Goal: Information Seeking & Learning: Check status

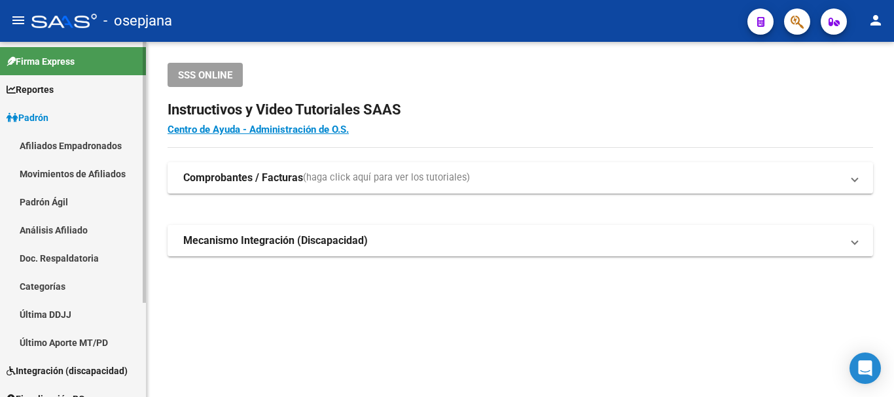
click at [33, 206] on link "Padrón Ágil" at bounding box center [73, 202] width 146 height 28
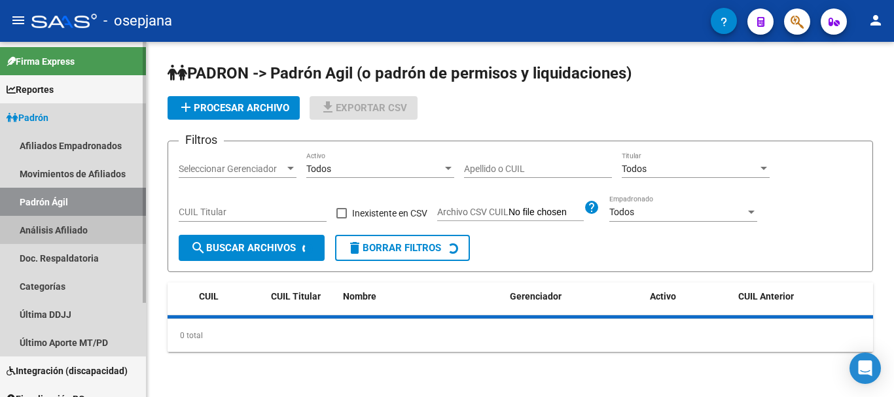
click at [41, 234] on link "Análisis Afiliado" at bounding box center [73, 230] width 146 height 28
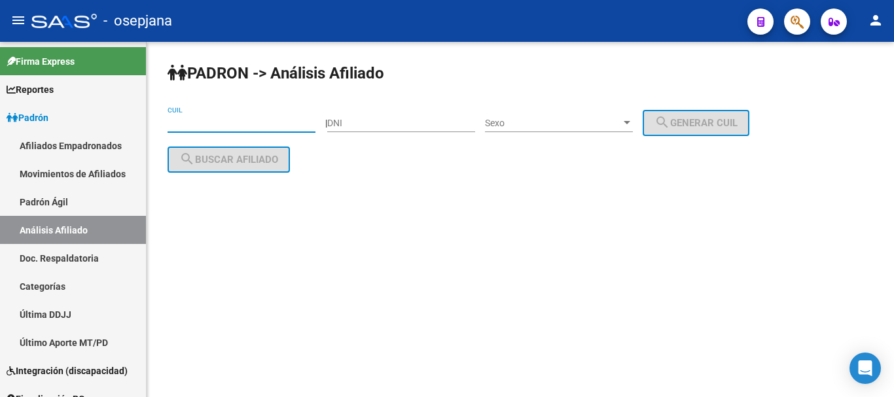
click at [241, 120] on input "CUIL" at bounding box center [242, 123] width 148 height 11
paste input "20-36403765-2"
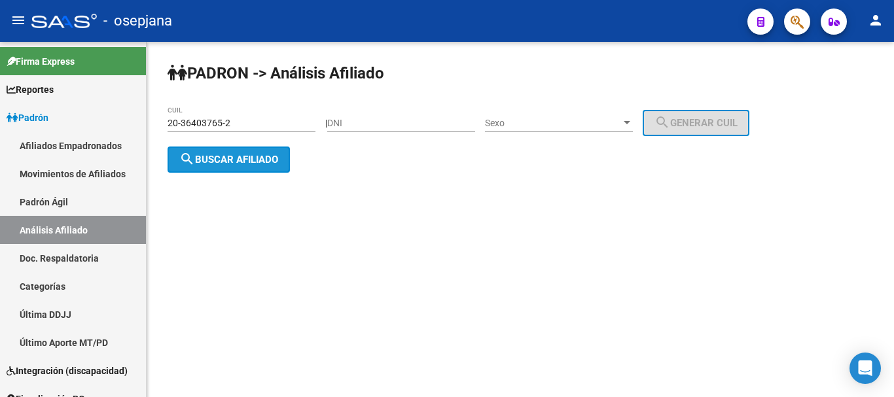
click at [205, 157] on span "search Buscar afiliado" at bounding box center [228, 160] width 99 height 12
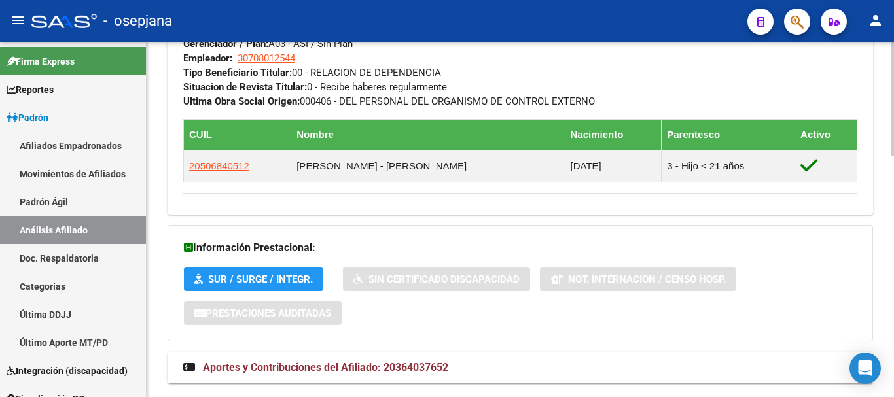
scroll to position [752, 0]
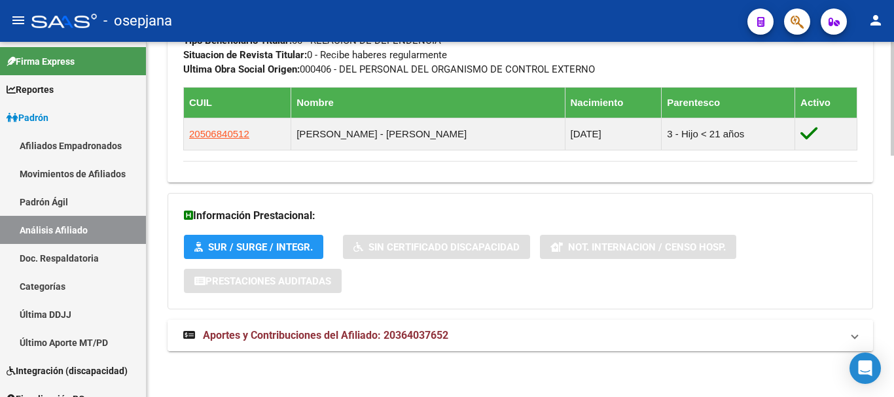
click at [380, 338] on span "Aportes y Contribuciones del Afiliado: 20364037652" at bounding box center [325, 335] width 245 height 12
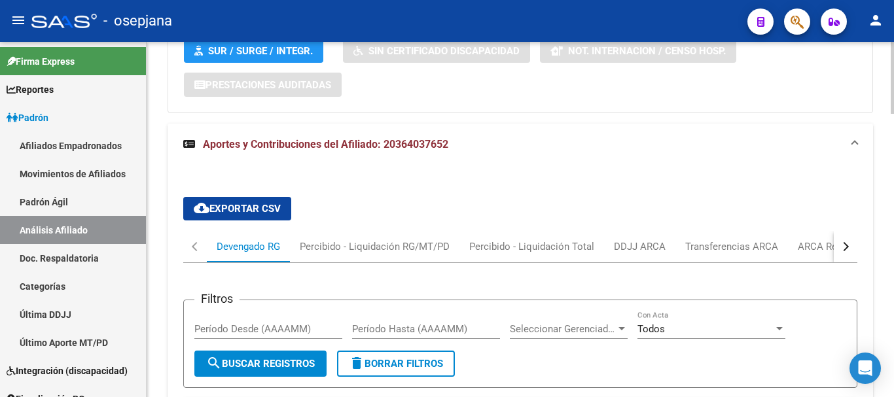
scroll to position [1145, 0]
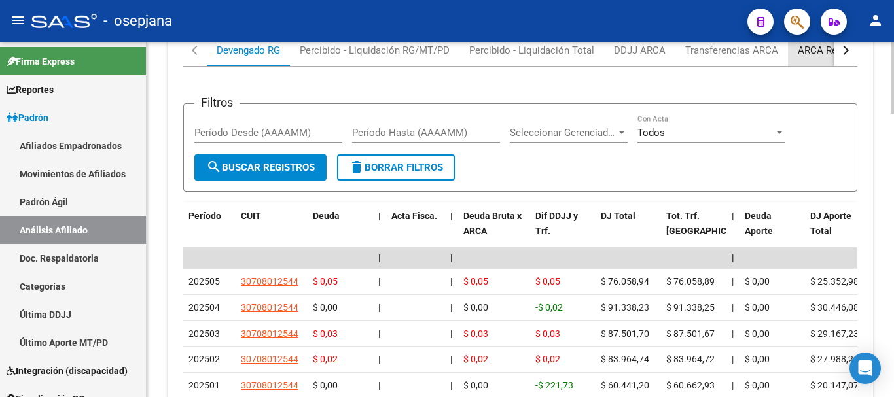
click at [816, 52] on div "ARCA Relaciones Laborales" at bounding box center [859, 50] width 122 height 14
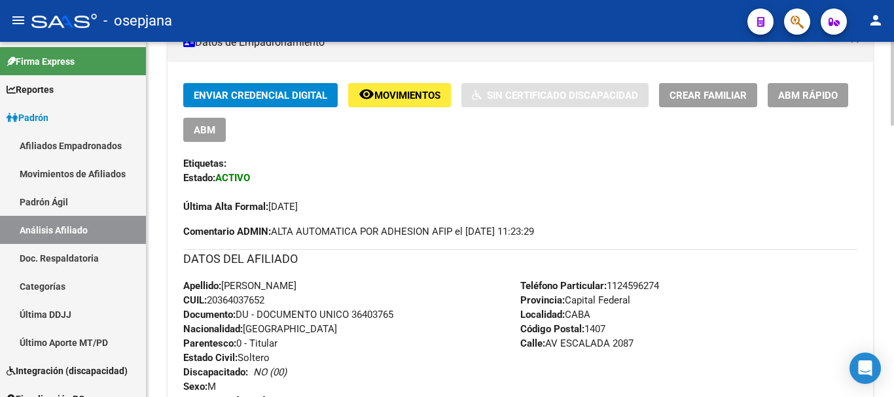
scroll to position [0, 0]
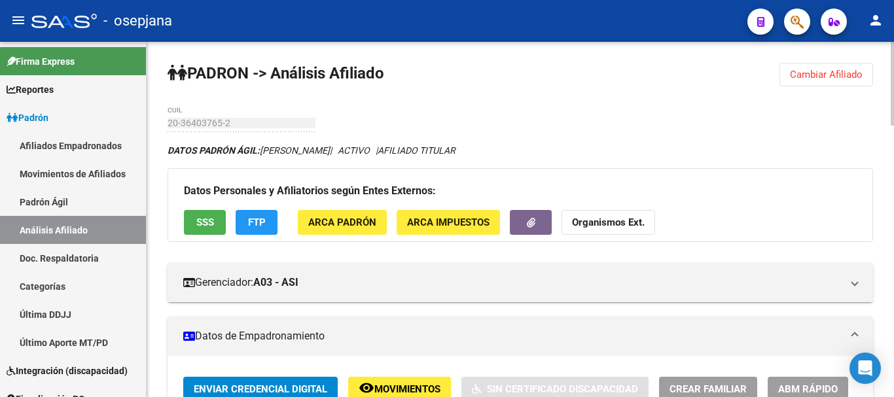
click at [810, 76] on span "Cambiar Afiliado" at bounding box center [826, 75] width 73 height 12
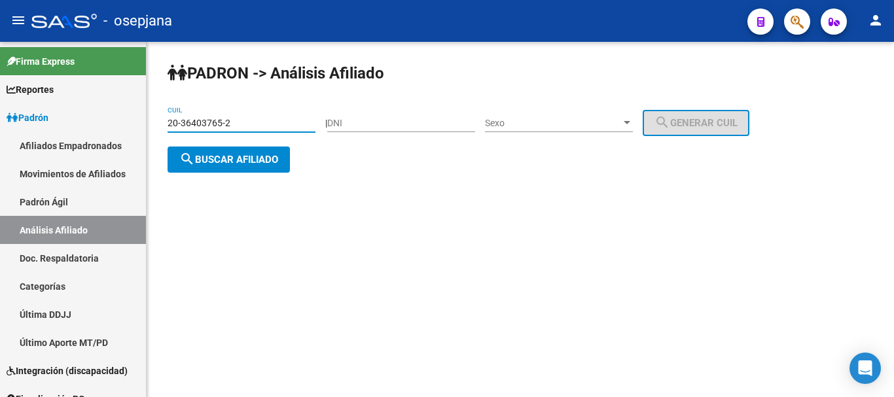
drag, startPoint x: 247, startPoint y: 124, endPoint x: 154, endPoint y: 123, distance: 92.9
click at [154, 123] on div "PADRON -> Análisis Afiliado 20-36403765-2 CUIL | DNI Sexo Sexo search Generar C…" at bounding box center [520, 128] width 747 height 173
paste input "7-39966045-4"
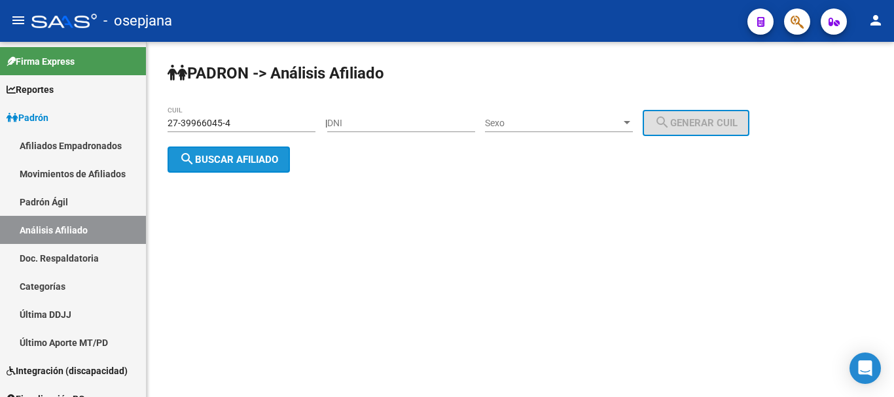
click at [221, 159] on span "search Buscar afiliado" at bounding box center [228, 160] width 99 height 12
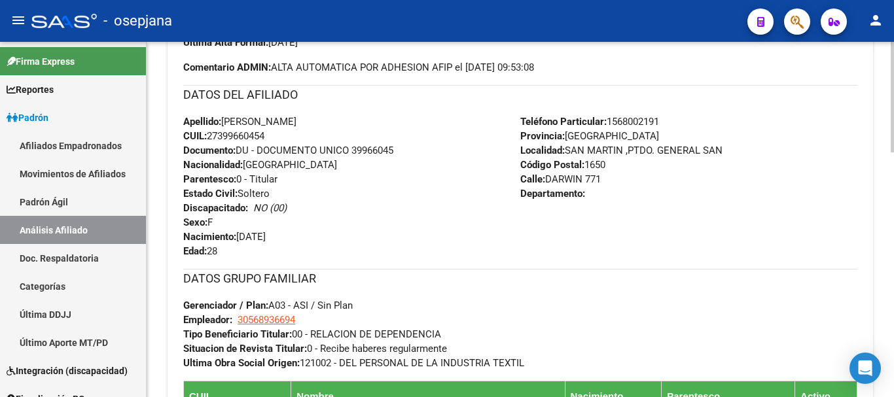
scroll to position [784, 0]
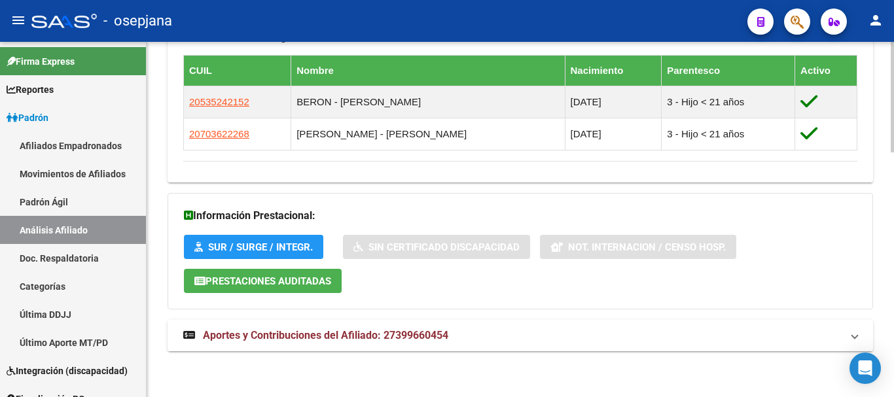
drag, startPoint x: 330, startPoint y: 356, endPoint x: 330, endPoint y: 344, distance: 12.4
click at [332, 336] on span "Aportes y Contribuciones del Afiliado: 27399660454" at bounding box center [325, 335] width 245 height 12
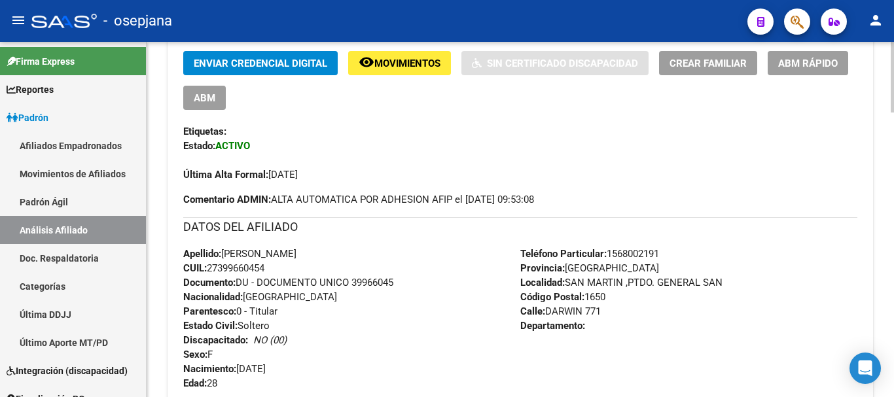
scroll to position [0, 0]
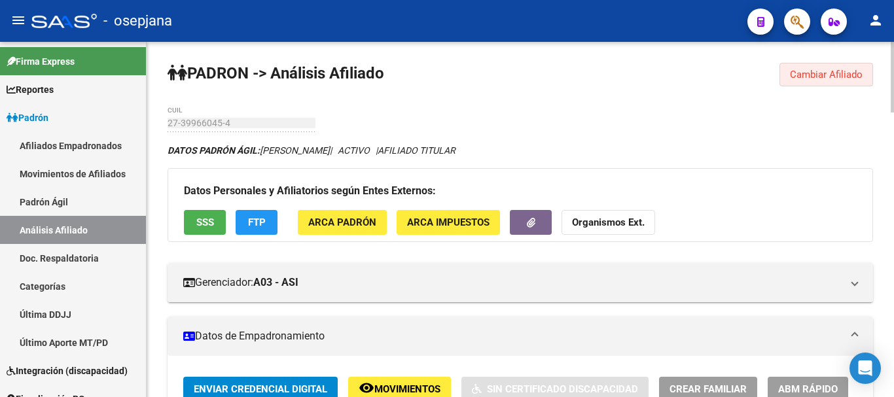
click at [832, 69] on span "Cambiar Afiliado" at bounding box center [826, 75] width 73 height 12
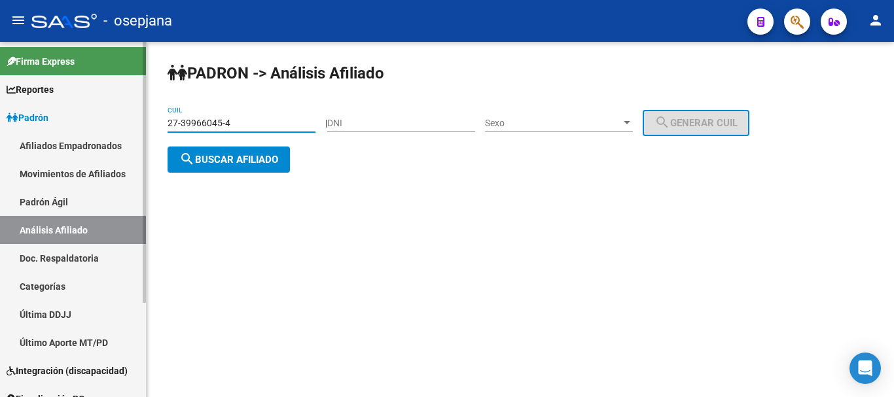
drag, startPoint x: 253, startPoint y: 120, endPoint x: 141, endPoint y: 122, distance: 111.3
click at [141, 122] on mat-sidenav-container "Firma Express Reportes Ingresos Devengados Análisis Histórico Detalles Transfer…" at bounding box center [447, 219] width 894 height 355
paste input "0-38754742-9"
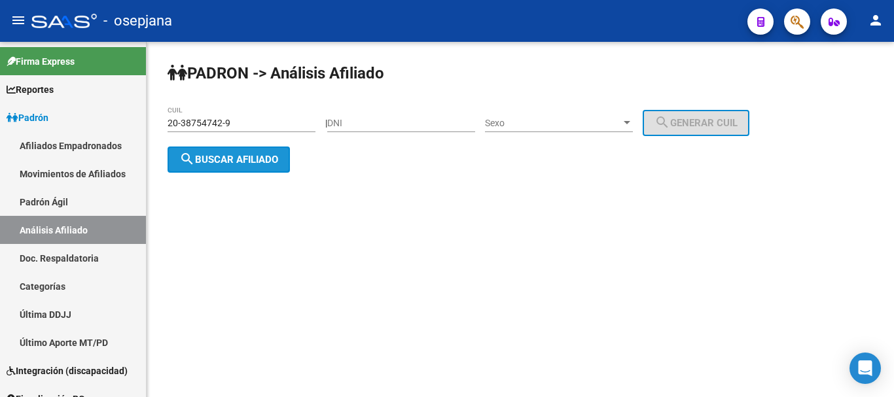
click at [223, 162] on span "search Buscar afiliado" at bounding box center [228, 160] width 99 height 12
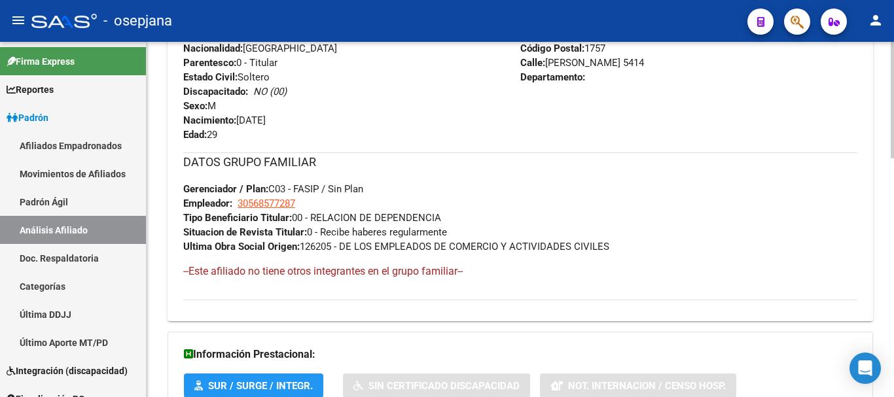
scroll to position [728, 0]
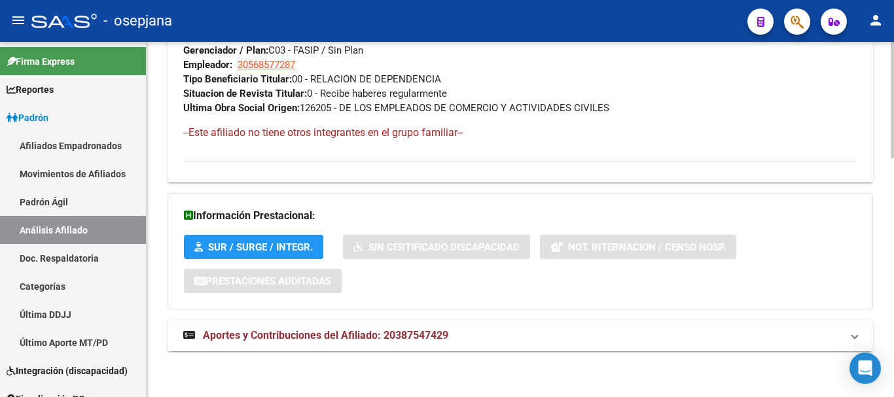
click at [350, 342] on strong "Aportes y Contribuciones del Afiliado: 20387547429" at bounding box center [315, 336] width 265 height 14
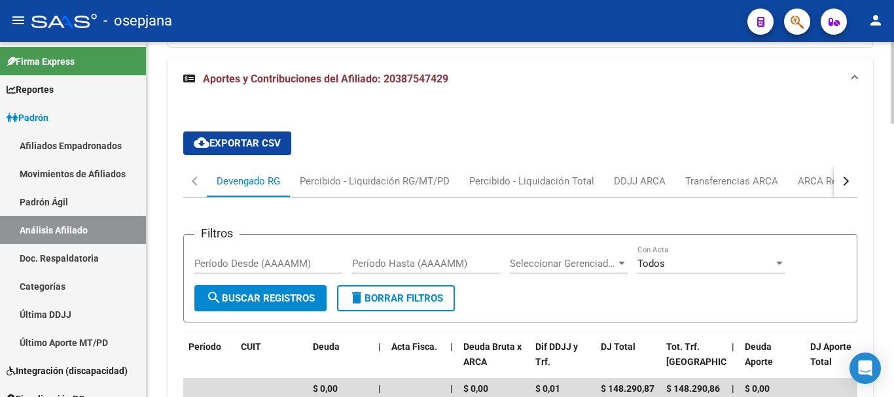
scroll to position [1055, 0]
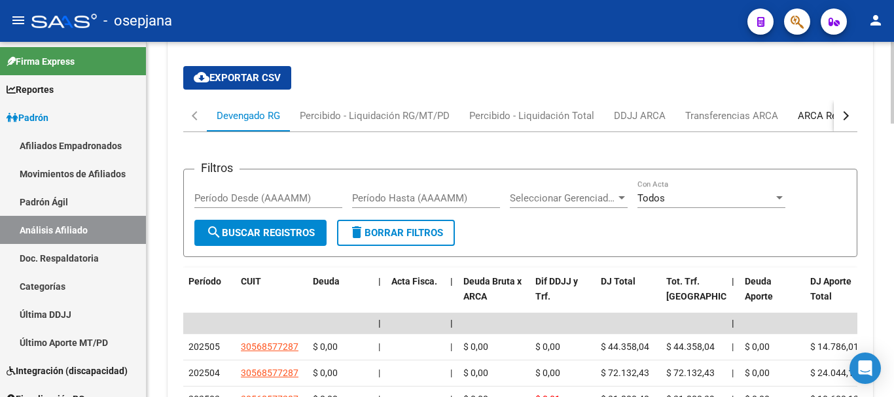
click at [822, 110] on div "ARCA Relaciones Laborales" at bounding box center [859, 116] width 122 height 14
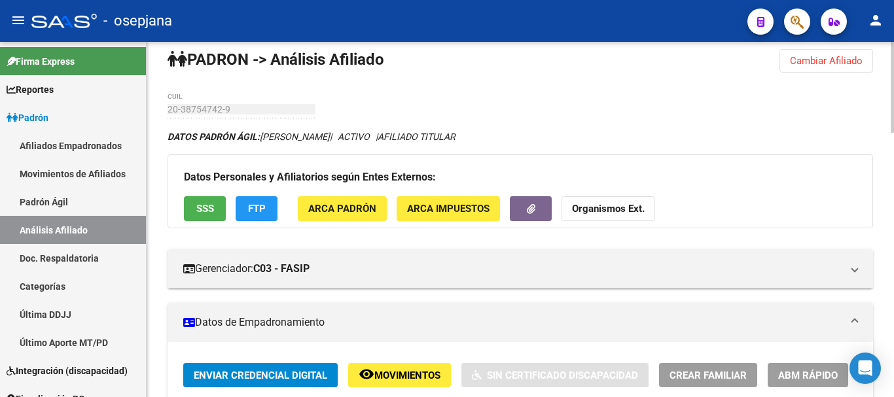
scroll to position [0, 0]
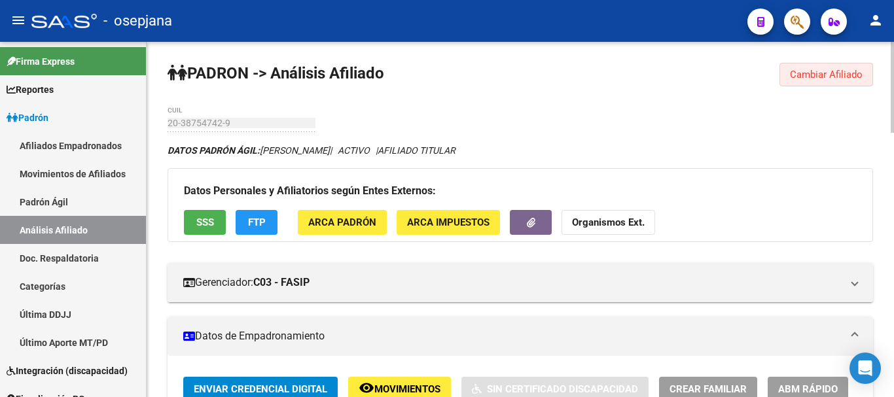
click at [806, 68] on button "Cambiar Afiliado" at bounding box center [826, 75] width 94 height 24
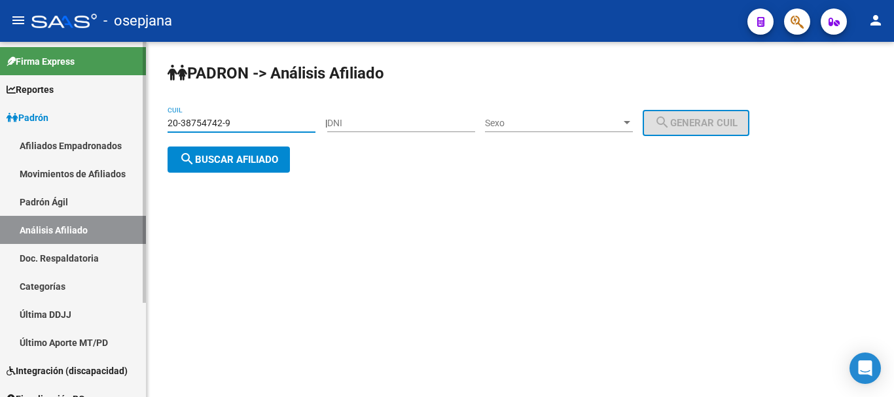
drag, startPoint x: 172, startPoint y: 125, endPoint x: 133, endPoint y: 125, distance: 39.3
click at [133, 125] on mat-sidenav-container "Firma Express Reportes Ingresos Devengados Análisis Histórico Detalles Transfer…" at bounding box center [447, 219] width 894 height 355
paste input "7-46682927-2"
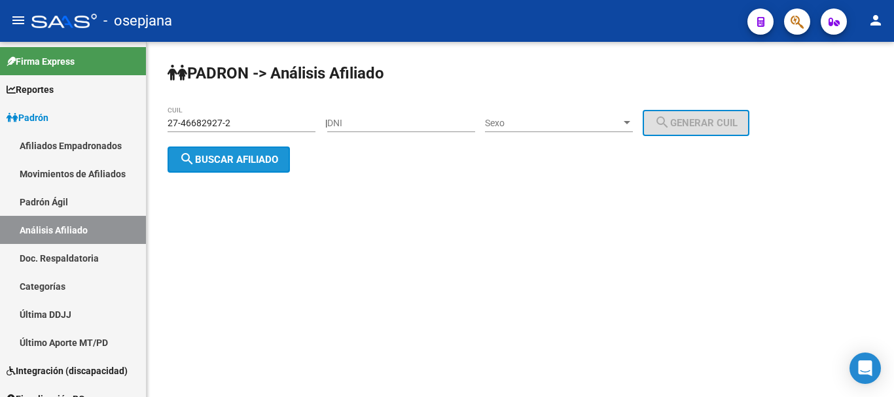
click at [212, 160] on span "search Buscar afiliado" at bounding box center [228, 160] width 99 height 12
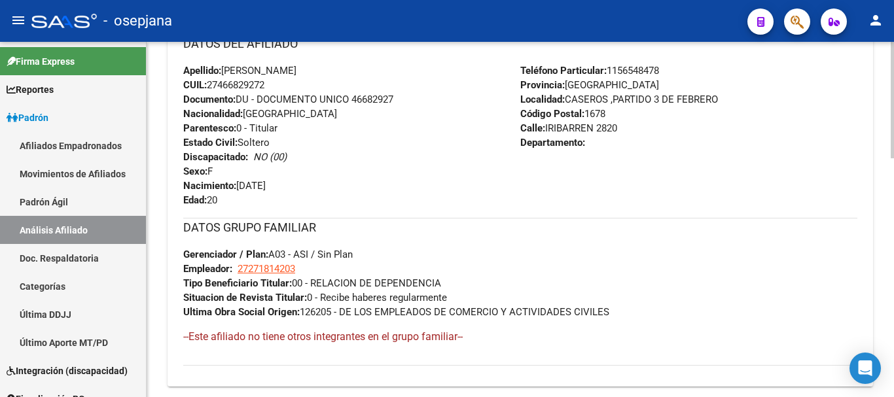
scroll to position [728, 0]
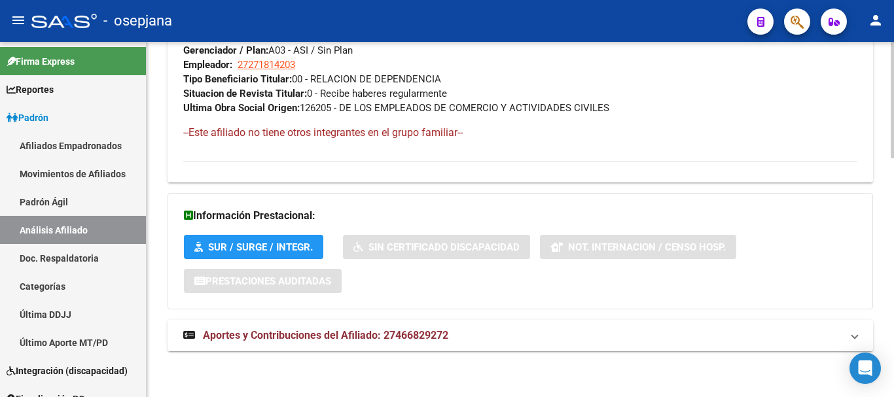
click at [405, 342] on strong "Aportes y Contribuciones del Afiliado: 27466829272" at bounding box center [315, 336] width 265 height 14
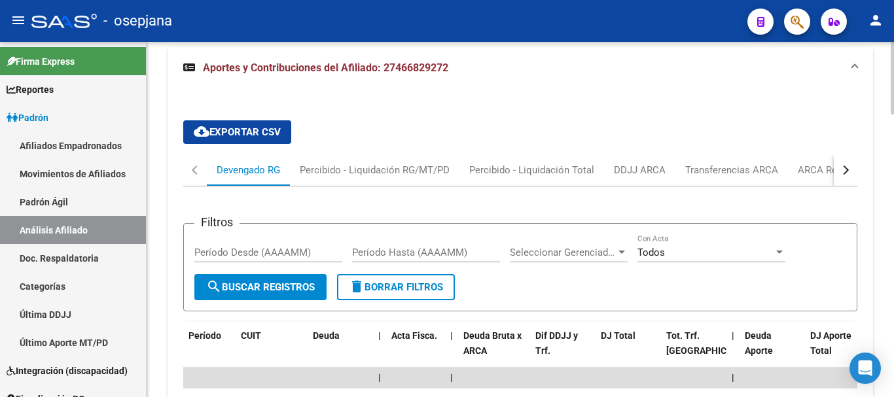
scroll to position [1066, 0]
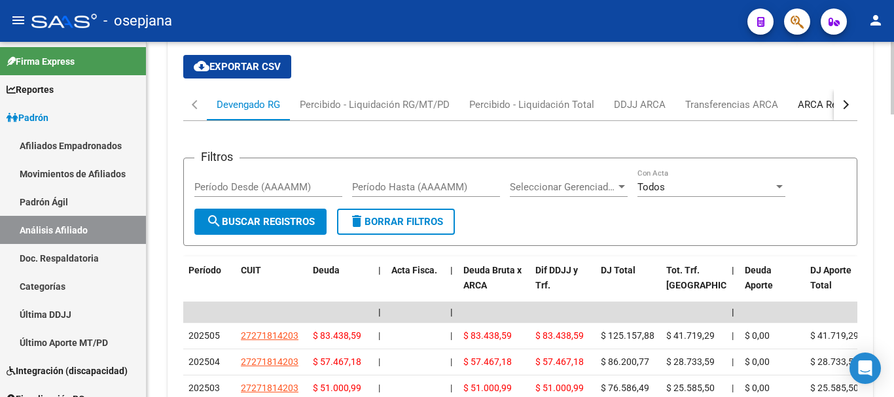
click at [798, 101] on div "ARCA Relaciones Laborales" at bounding box center [859, 105] width 122 height 14
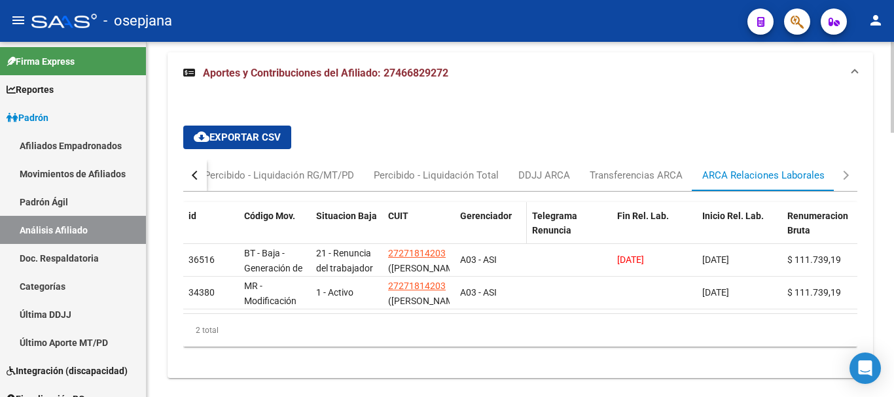
scroll to position [1032, 0]
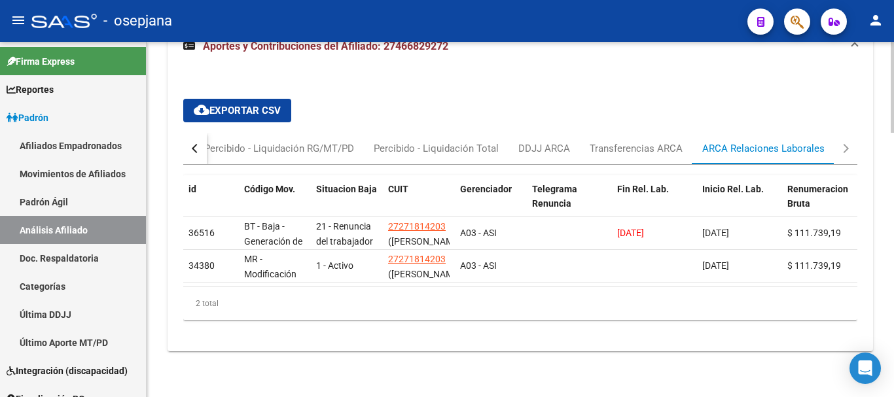
click at [194, 144] on div "button" at bounding box center [196, 148] width 9 height 9
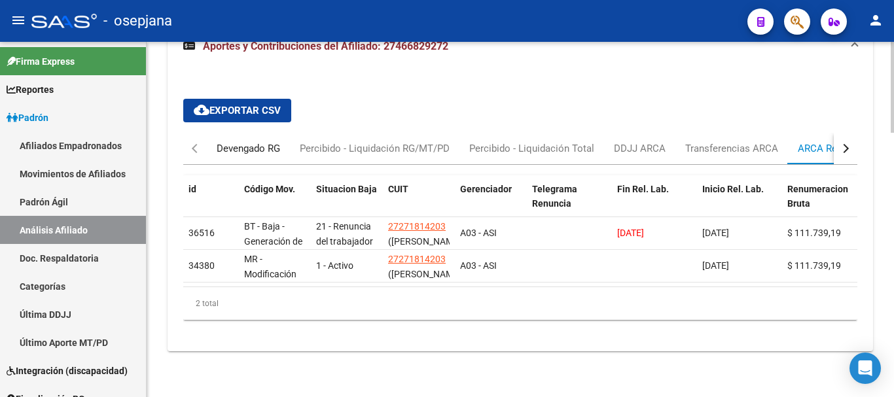
click at [239, 141] on div "Devengado RG" at bounding box center [248, 148] width 63 height 14
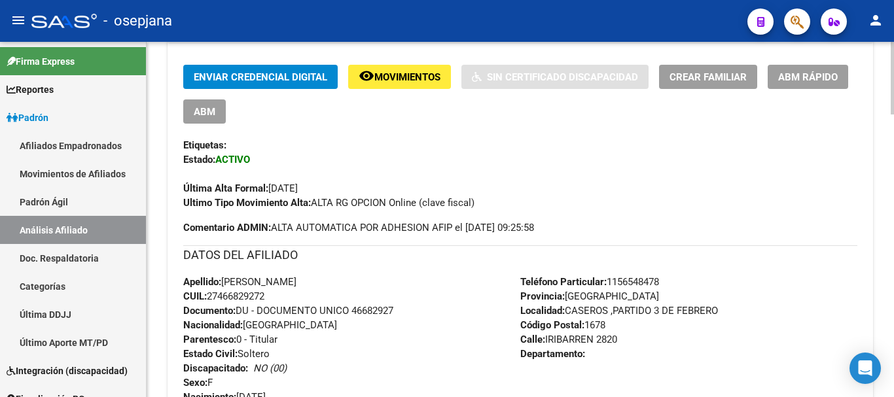
scroll to position [0, 0]
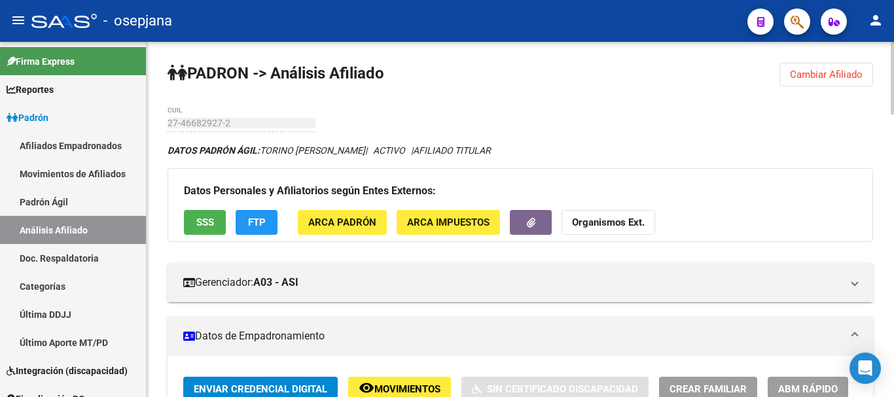
click at [851, 71] on span "Cambiar Afiliado" at bounding box center [826, 75] width 73 height 12
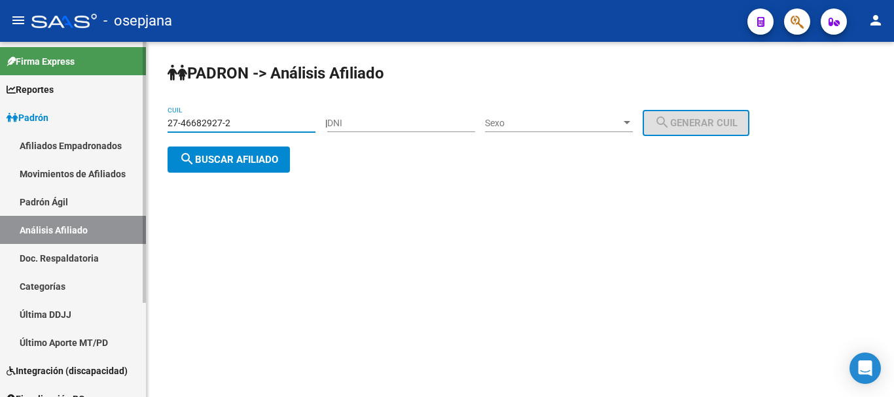
drag, startPoint x: 241, startPoint y: 121, endPoint x: 119, endPoint y: 132, distance: 122.2
click at [119, 132] on mat-sidenav-container "Firma Express Reportes Ingresos Devengados Análisis Histórico Detalles Transfer…" at bounding box center [447, 219] width 894 height 355
paste input "0-41433975"
click at [238, 169] on button "search Buscar afiliado" at bounding box center [229, 160] width 122 height 26
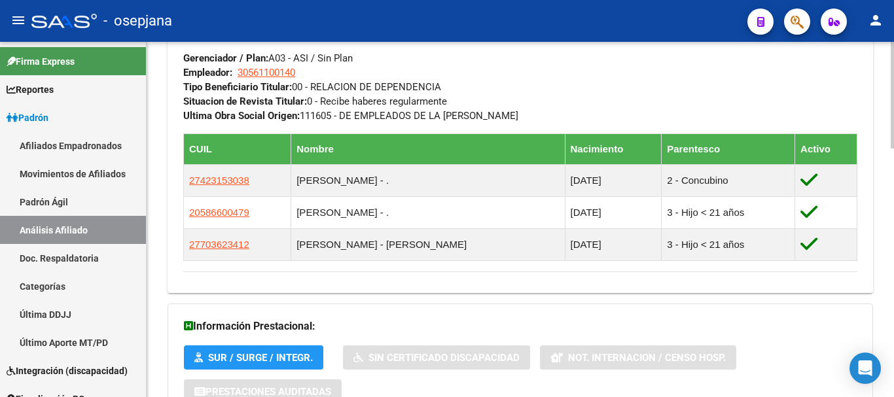
scroll to position [830, 0]
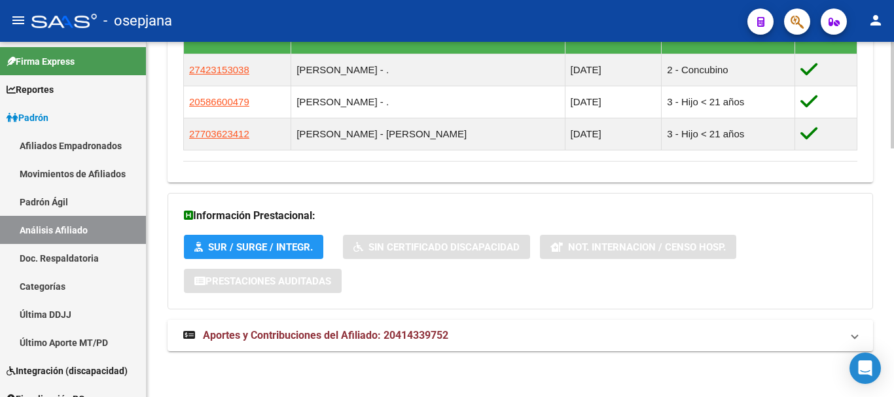
click at [330, 336] on span "Aportes y Contribuciones del Afiliado: 20414339752" at bounding box center [325, 335] width 245 height 12
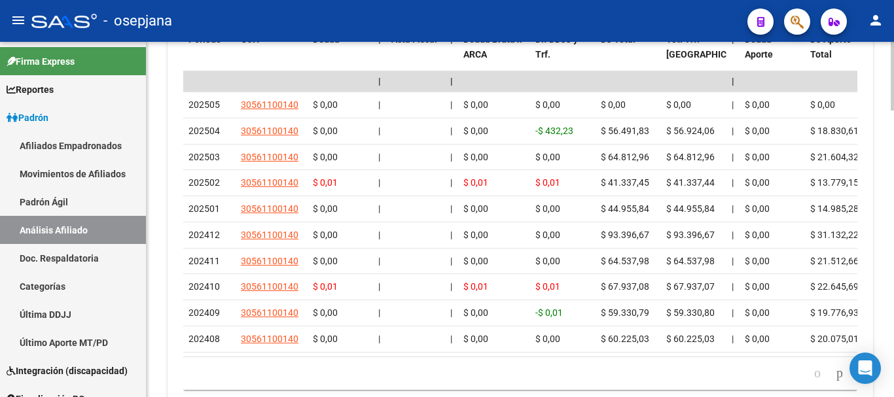
scroll to position [1376, 0]
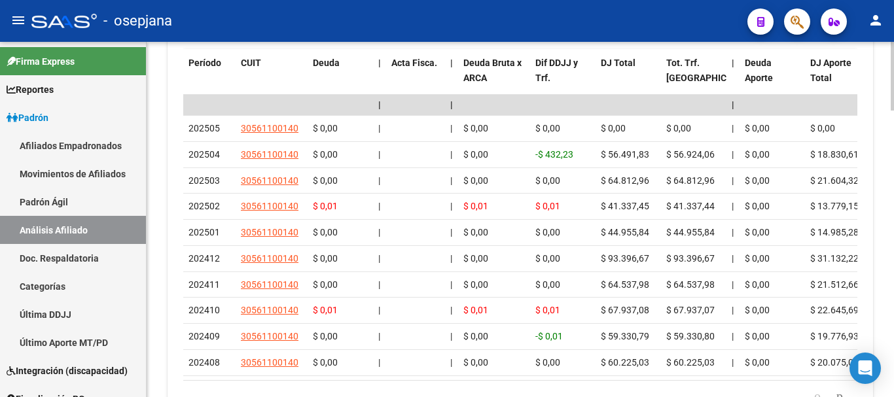
click at [893, 330] on div at bounding box center [892, 344] width 3 height 69
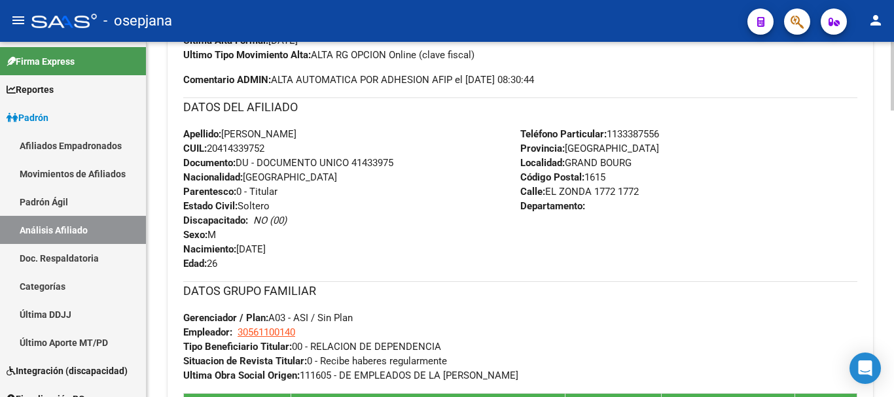
scroll to position [2, 0]
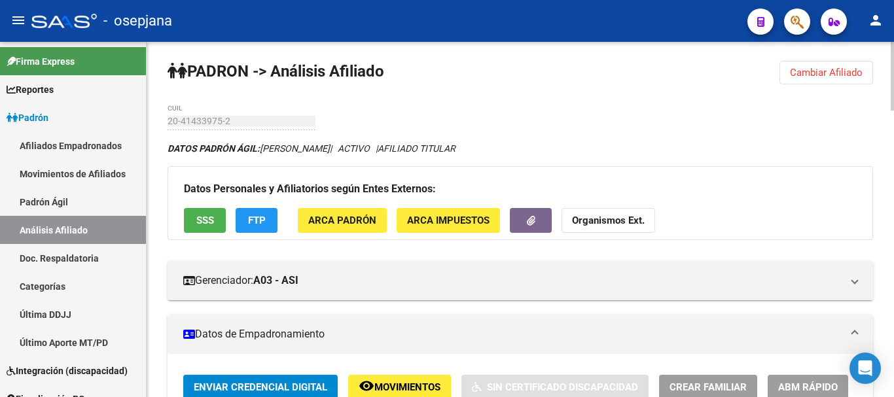
click at [794, 73] on span "Cambiar Afiliado" at bounding box center [826, 73] width 73 height 12
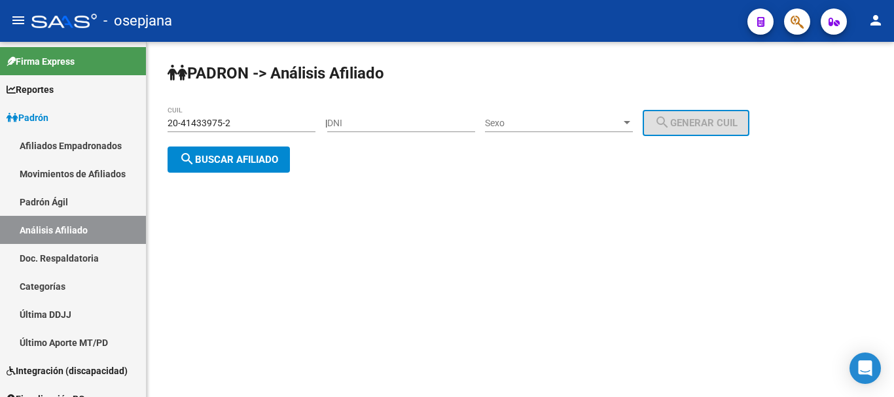
scroll to position [0, 0]
drag, startPoint x: 244, startPoint y: 121, endPoint x: 135, endPoint y: 121, distance: 109.3
click at [135, 121] on mat-sidenav-container "Firma Express Reportes Ingresos Devengados Análisis Histórico Detalles Transfer…" at bounding box center [447, 219] width 894 height 355
paste input "32151898-3"
click at [211, 161] on span "search Buscar afiliado" at bounding box center [228, 160] width 99 height 12
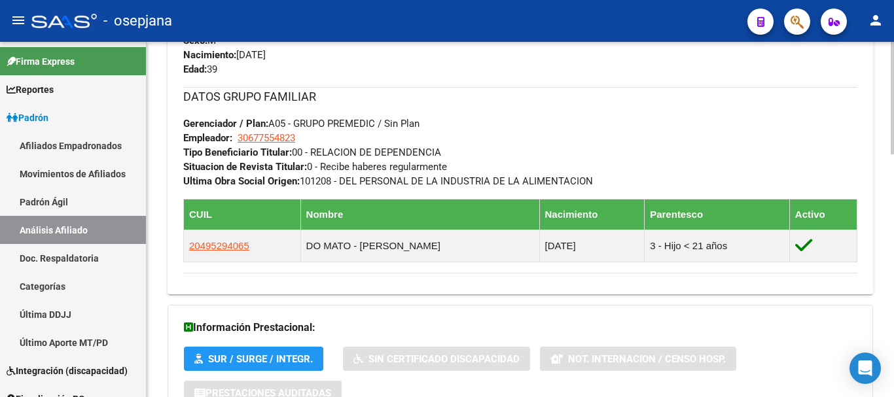
scroll to position [766, 0]
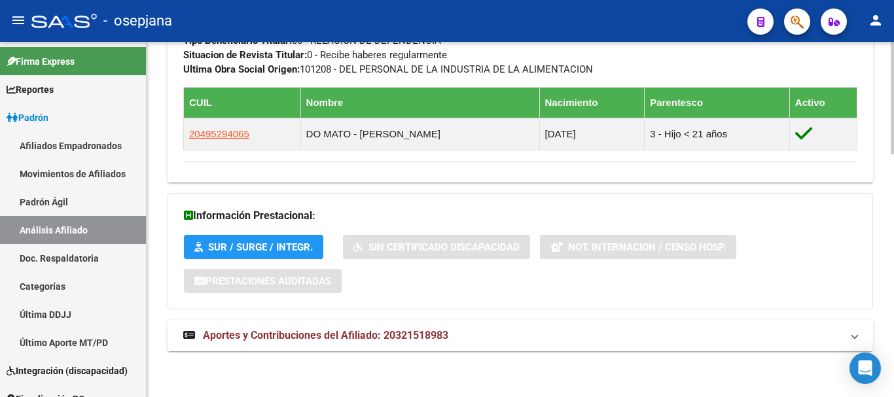
click at [393, 335] on span "Aportes y Contribuciones del Afiliado: 20321518983" at bounding box center [325, 335] width 245 height 12
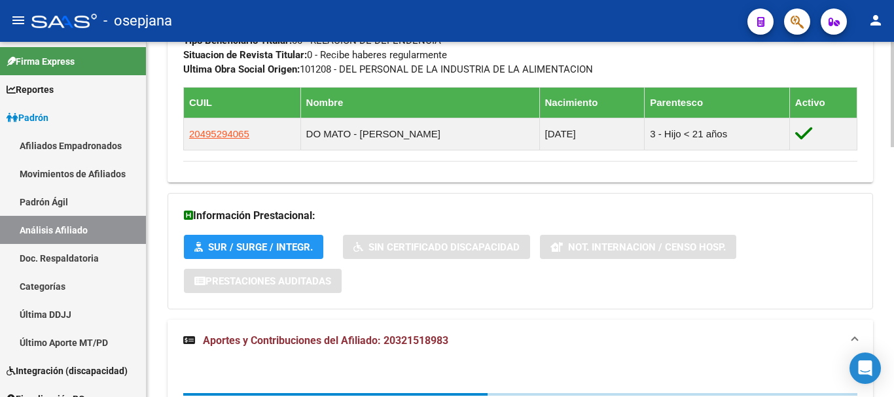
scroll to position [1039, 0]
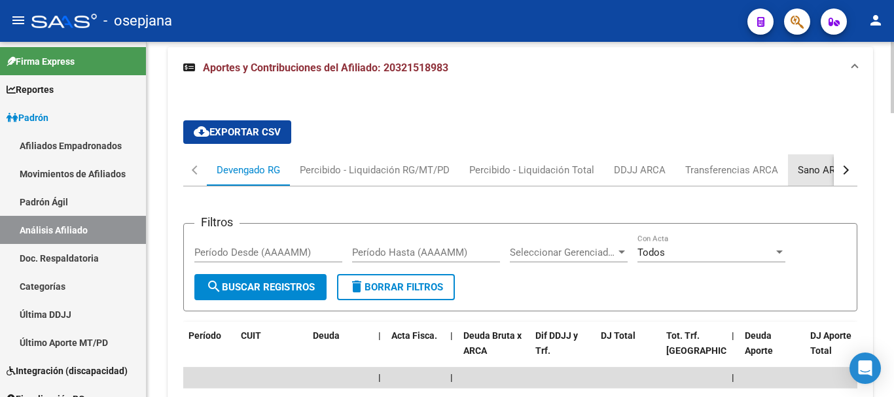
click at [808, 171] on div "Sano ARCA" at bounding box center [823, 170] width 50 height 14
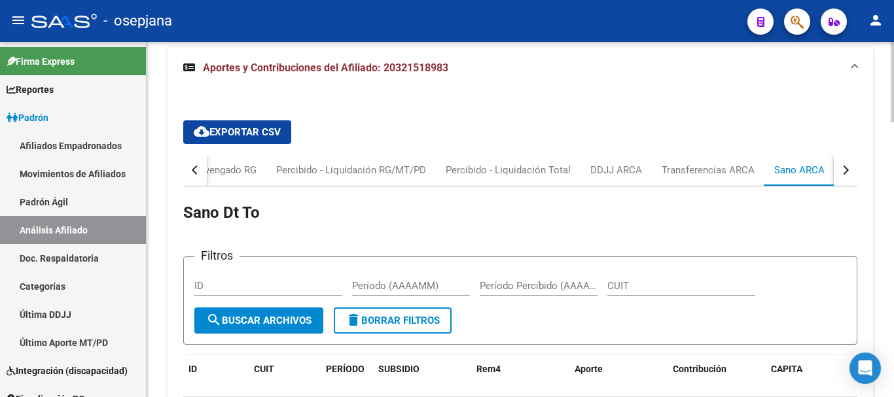
click at [844, 171] on div "button" at bounding box center [844, 170] width 9 height 9
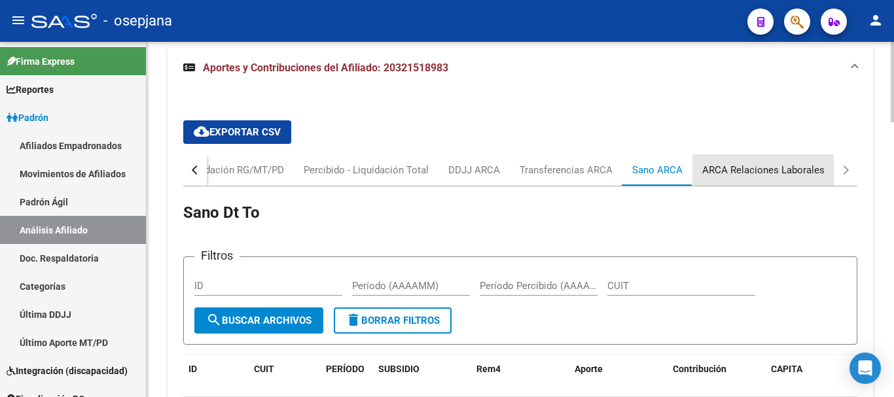
click at [771, 166] on div "ARCA Relaciones Laborales" at bounding box center [763, 170] width 122 height 14
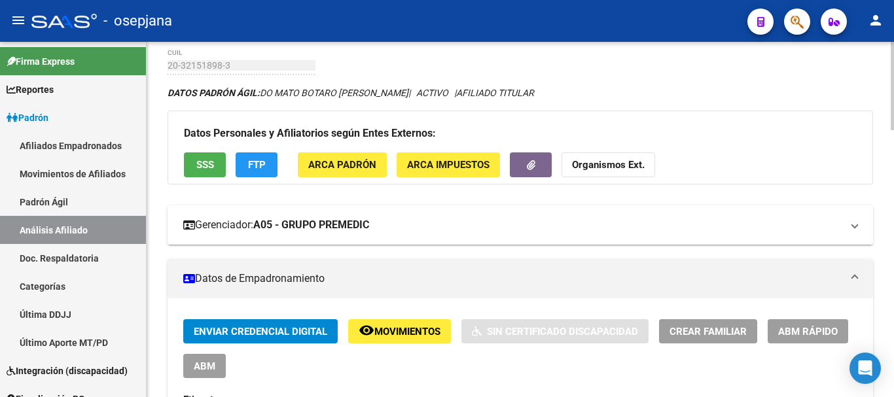
scroll to position [0, 0]
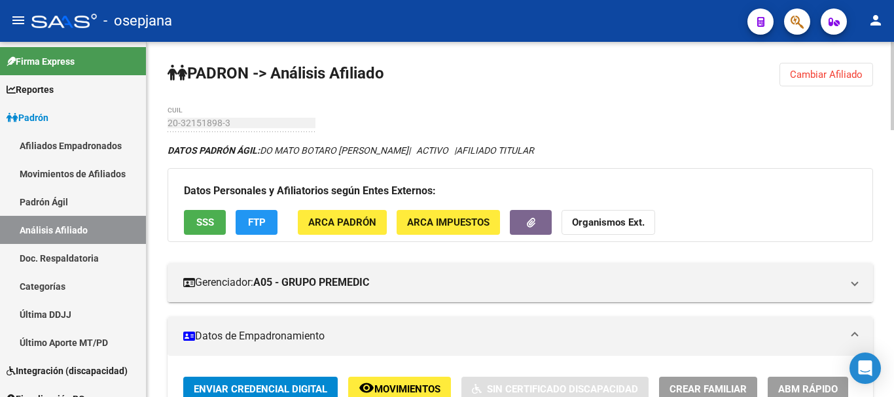
click at [833, 75] on span "Cambiar Afiliado" at bounding box center [826, 75] width 73 height 12
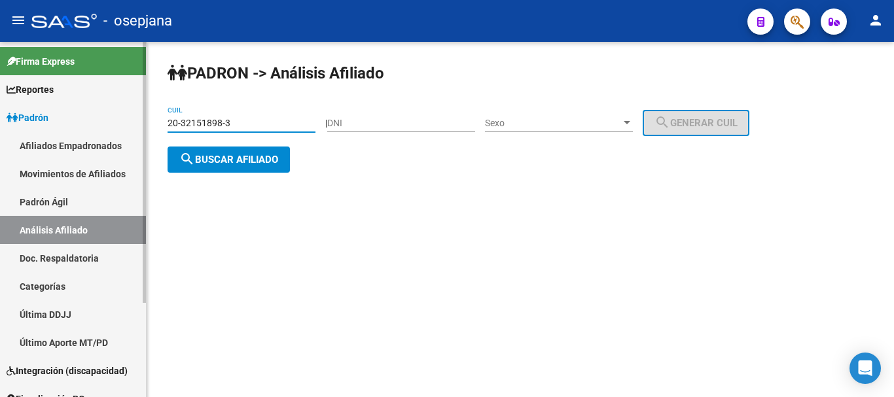
drag, startPoint x: 234, startPoint y: 123, endPoint x: 124, endPoint y: 132, distance: 110.9
click at [124, 132] on mat-sidenav-container "Firma Express Reportes Ingresos Devengados Análisis Histórico Detalles Transfer…" at bounding box center [447, 219] width 894 height 355
paste input "7-38683057-1"
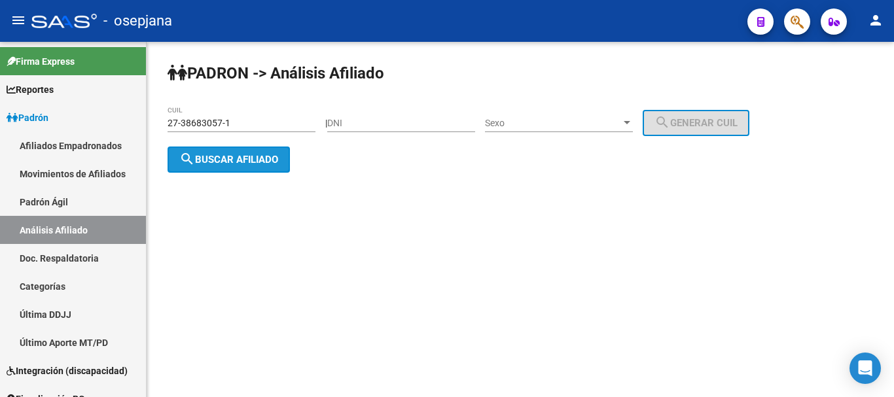
click at [215, 162] on span "search Buscar afiliado" at bounding box center [228, 160] width 99 height 12
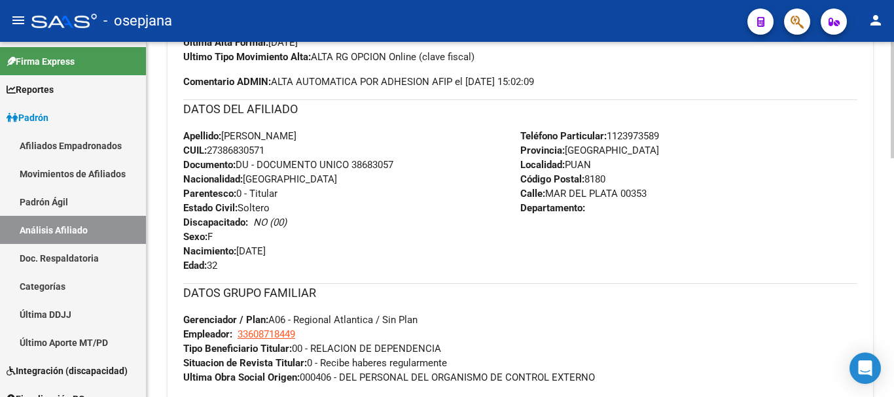
scroll to position [728, 0]
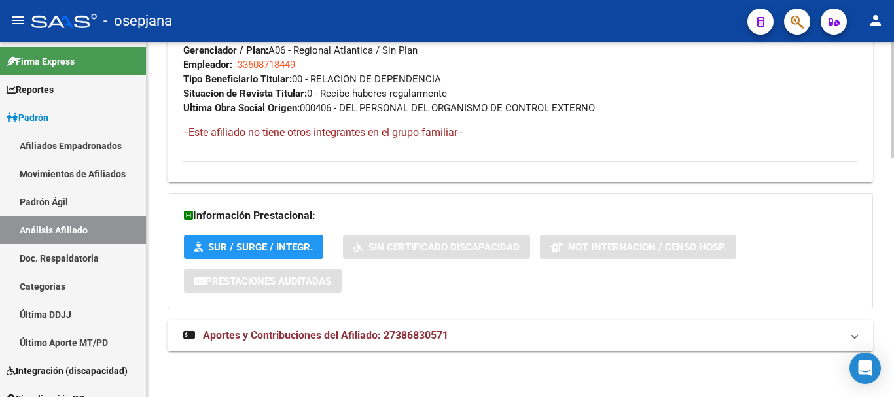
click at [347, 326] on mat-expansion-panel-header "Aportes y Contribuciones del Afiliado: 27386830571" at bounding box center [520, 335] width 705 height 31
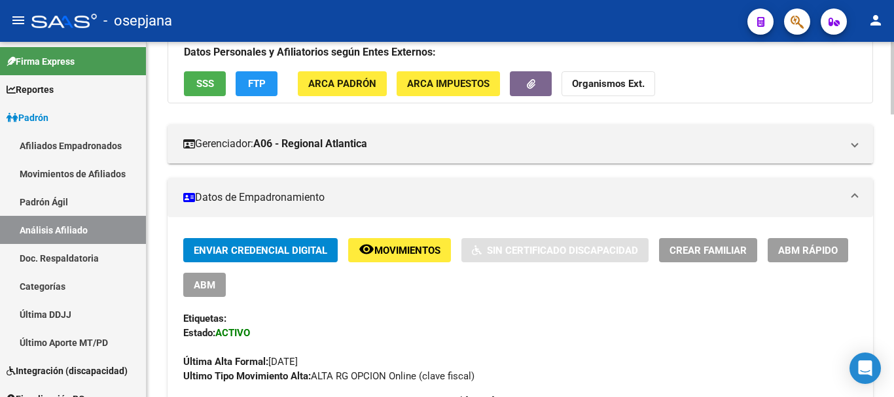
scroll to position [0, 0]
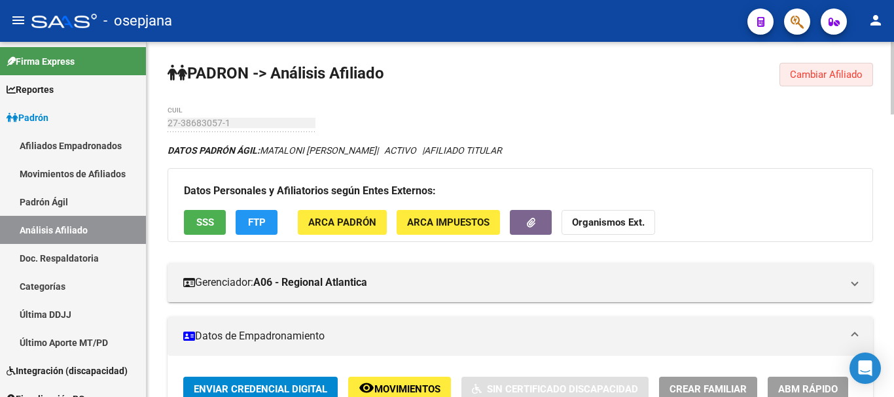
click at [811, 70] on span "Cambiar Afiliado" at bounding box center [826, 75] width 73 height 12
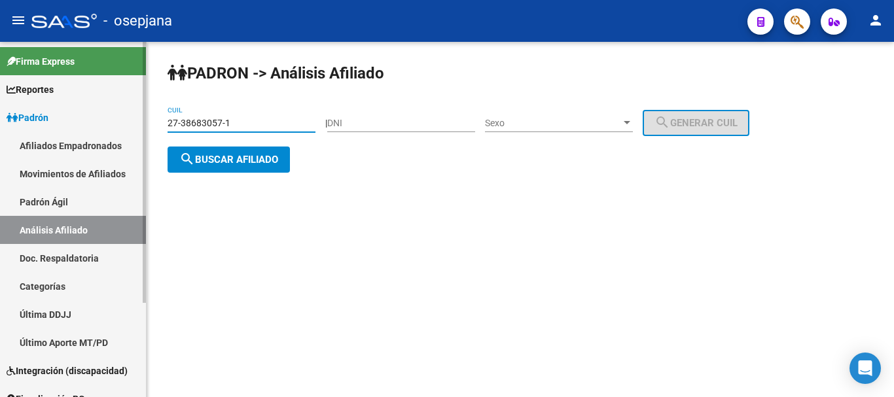
drag, startPoint x: 198, startPoint y: 126, endPoint x: 132, endPoint y: 128, distance: 66.1
click at [132, 128] on mat-sidenav-container "Firma Express Reportes Ingresos Devengados Análisis Histórico Detalles Transfer…" at bounding box center [447, 219] width 894 height 355
paste input "0-42094250-9"
click at [251, 160] on span "search Buscar afiliado" at bounding box center [228, 160] width 99 height 12
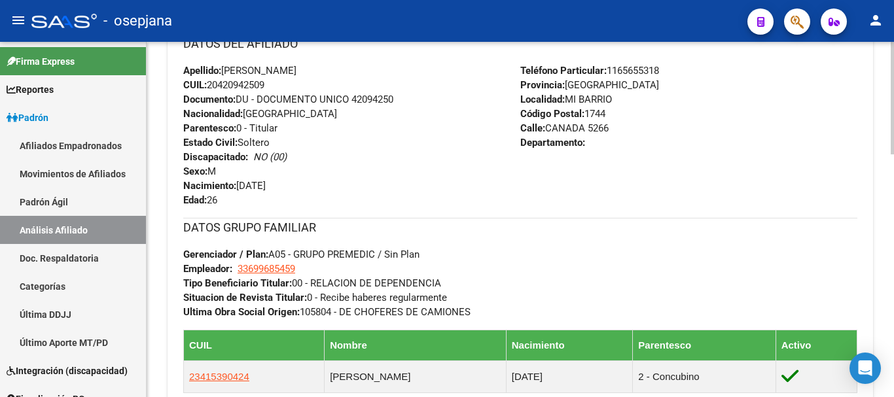
scroll to position [766, 0]
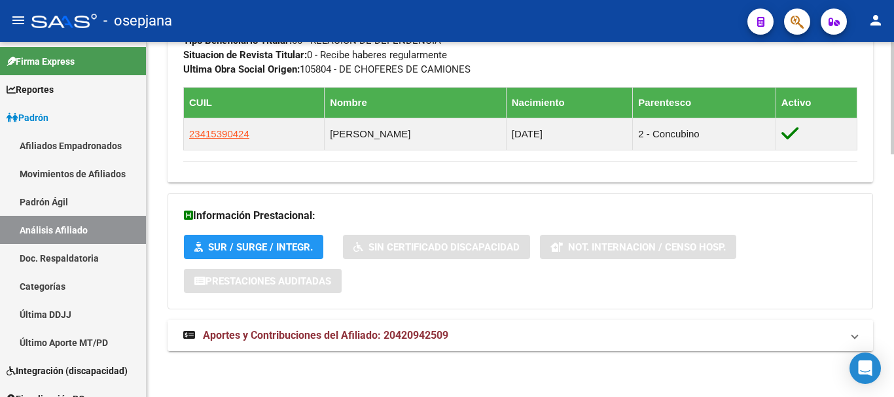
click at [389, 348] on mat-expansion-panel-header "Aportes y Contribuciones del Afiliado: 20420942509" at bounding box center [520, 335] width 705 height 31
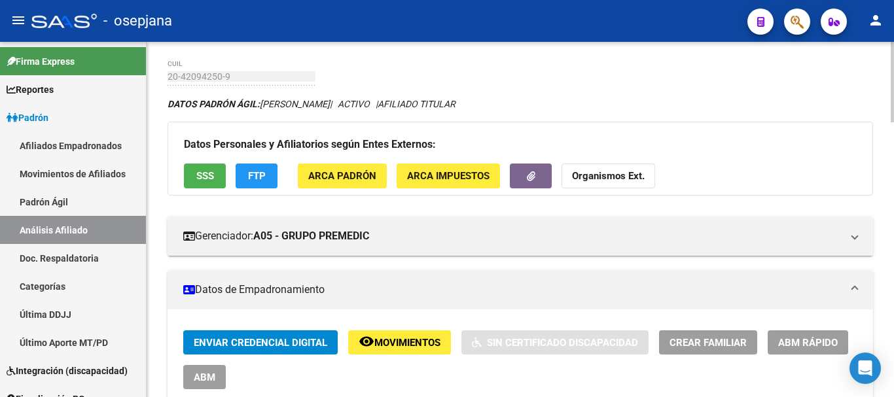
scroll to position [0, 0]
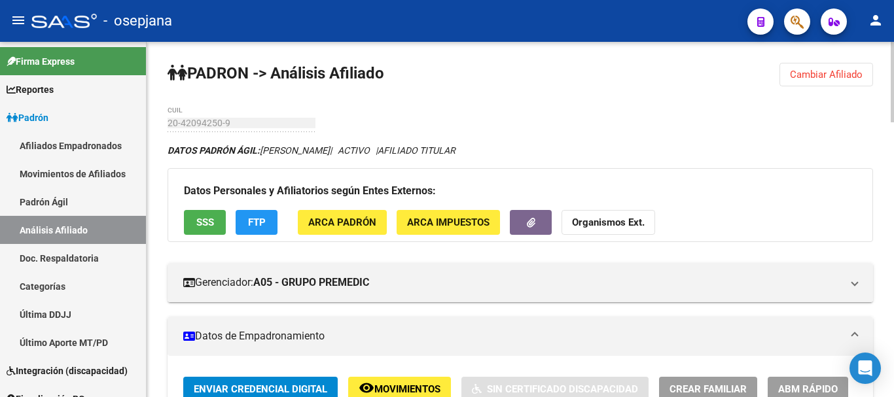
click at [813, 72] on span "Cambiar Afiliado" at bounding box center [826, 75] width 73 height 12
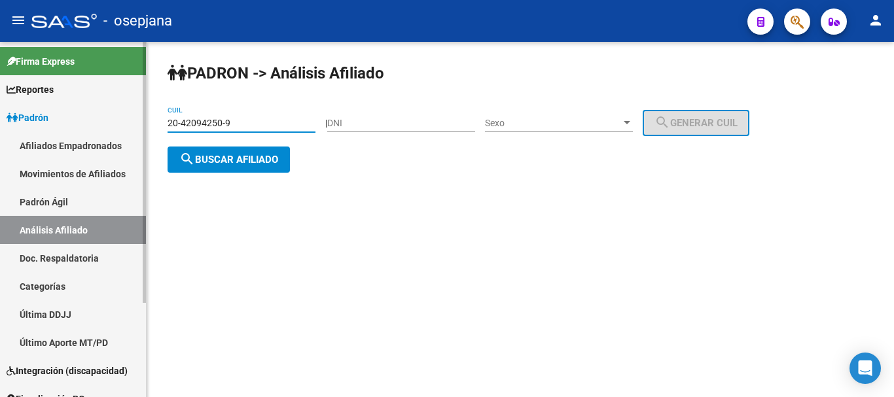
drag, startPoint x: 241, startPoint y: 121, endPoint x: 138, endPoint y: 122, distance: 103.4
click at [138, 122] on mat-sidenav-container "Firma Express Reportes Ingresos Devengados Análisis Histórico Detalles Transfer…" at bounding box center [447, 219] width 894 height 355
paste input "7-18564918-6"
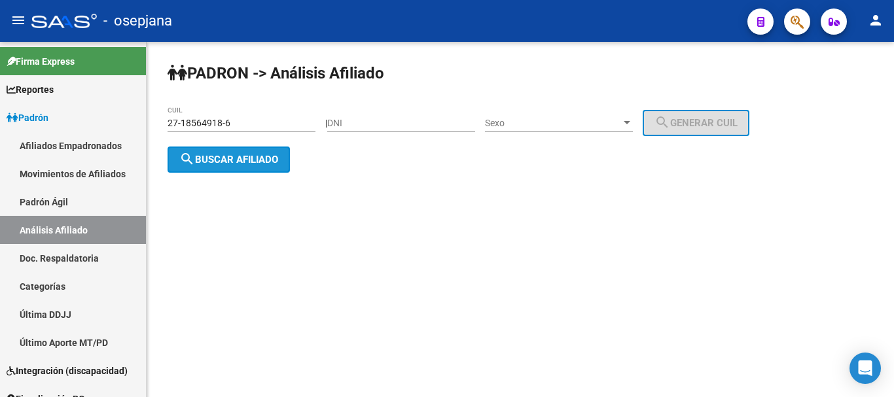
click at [234, 162] on span "search Buscar afiliado" at bounding box center [228, 160] width 99 height 12
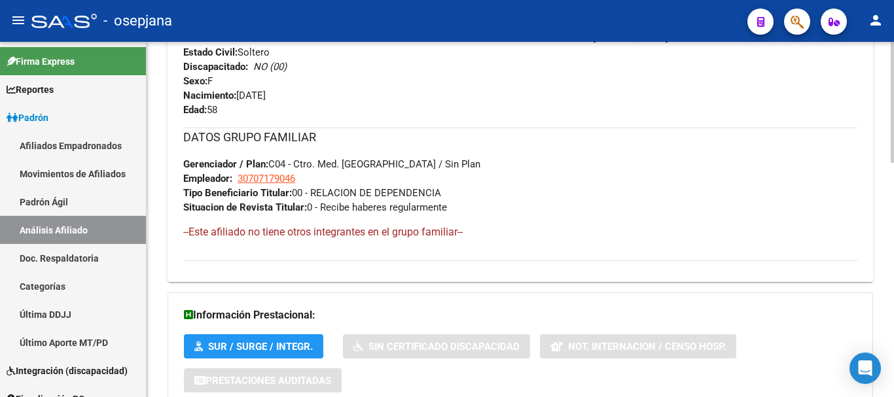
scroll to position [688, 0]
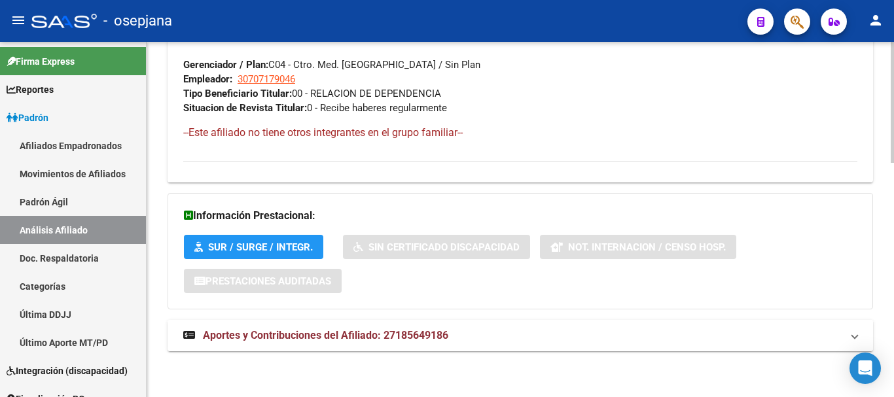
click at [360, 334] on span "Aportes y Contribuciones del Afiliado: 27185649186" at bounding box center [325, 335] width 245 height 12
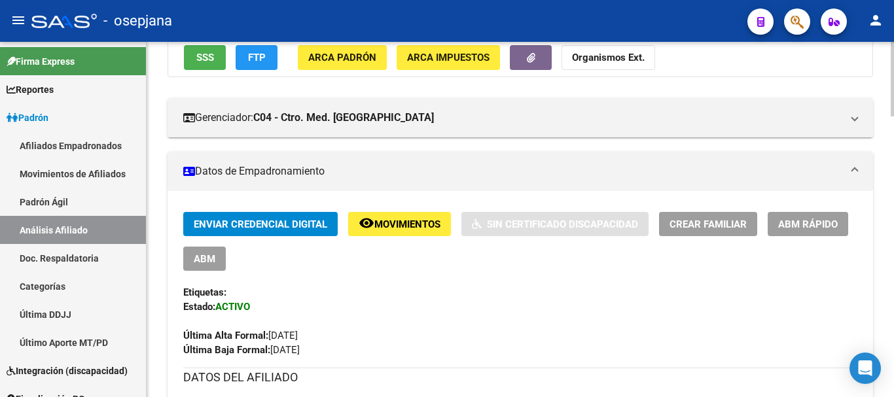
scroll to position [0, 0]
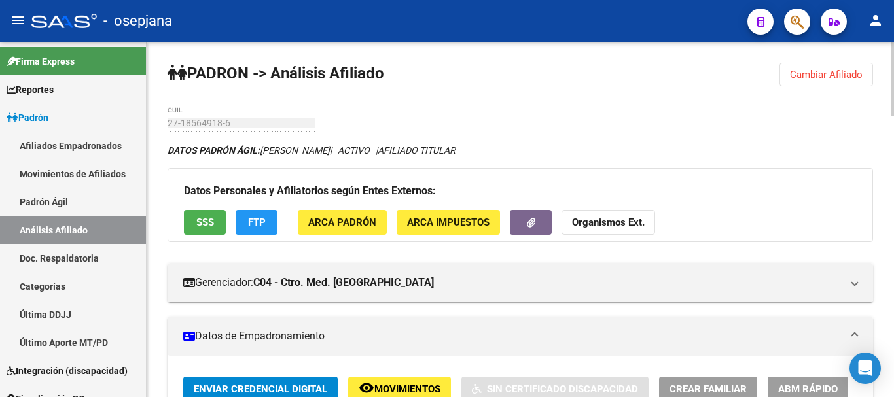
click at [811, 81] on button "Cambiar Afiliado" at bounding box center [826, 75] width 94 height 24
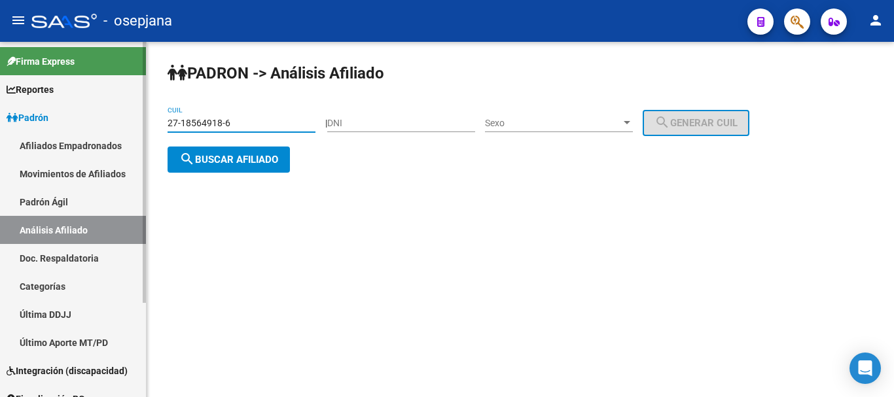
drag, startPoint x: 247, startPoint y: 125, endPoint x: 124, endPoint y: 125, distance: 123.0
click at [124, 125] on mat-sidenav-container "Firma Express Reportes Ingresos Devengados Análisis Histórico Detalles Transfer…" at bounding box center [447, 219] width 894 height 355
paste input "29070975-5"
click at [239, 154] on span "search Buscar afiliado" at bounding box center [228, 160] width 99 height 12
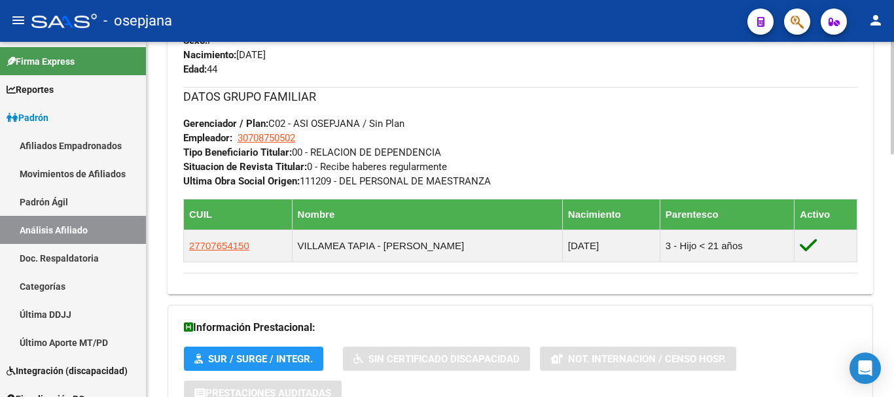
scroll to position [766, 0]
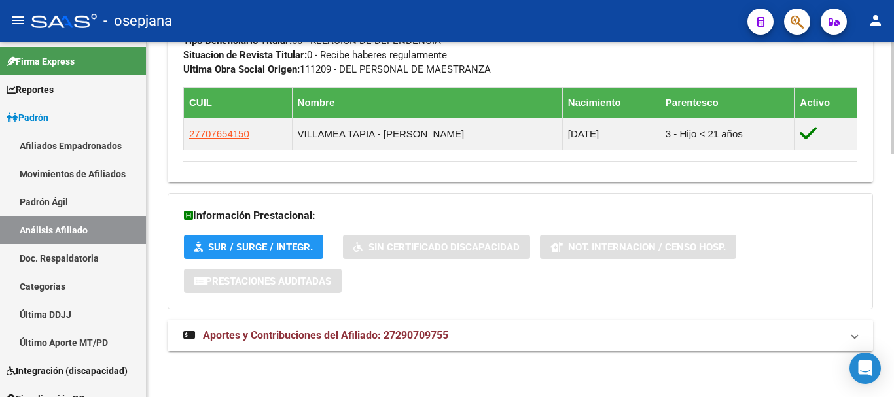
click at [349, 335] on span "Aportes y Contribuciones del Afiliado: 27290709755" at bounding box center [325, 335] width 245 height 12
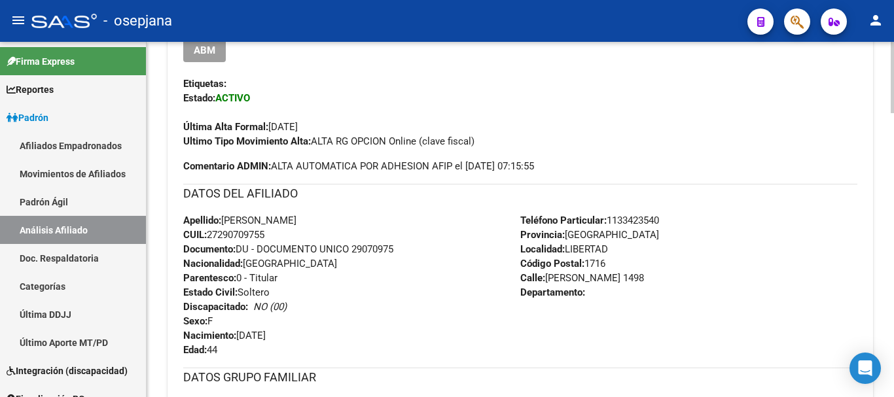
scroll to position [0, 0]
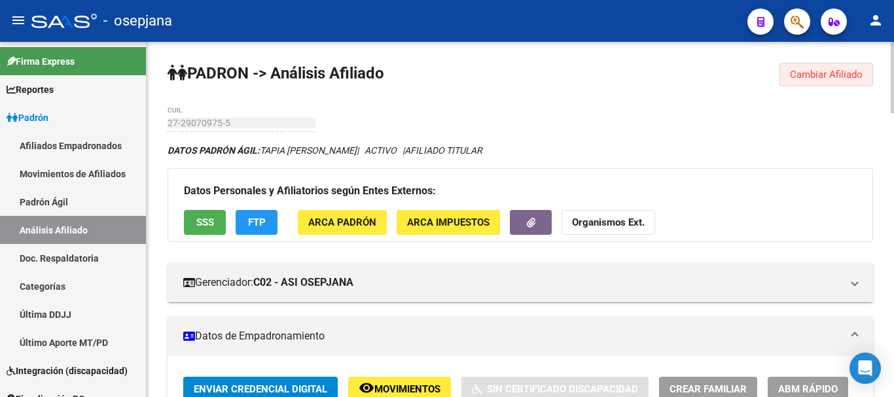
click at [803, 75] on span "Cambiar Afiliado" at bounding box center [826, 75] width 73 height 12
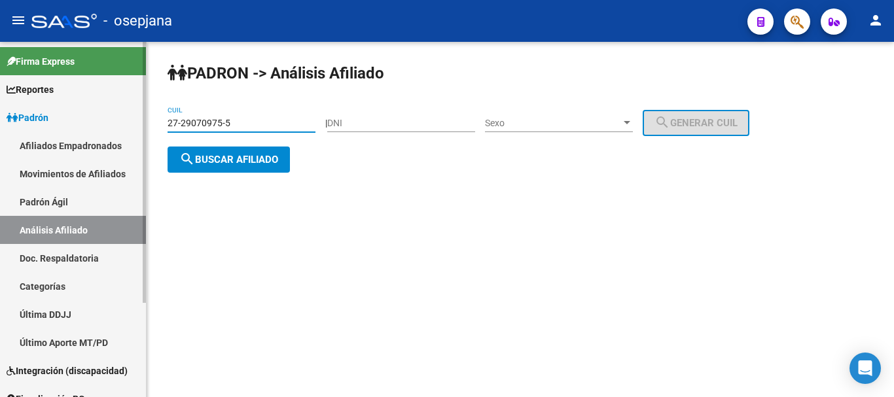
drag, startPoint x: 243, startPoint y: 124, endPoint x: 132, endPoint y: 136, distance: 112.6
click at [132, 136] on mat-sidenav-container "Firma Express Reportes Ingresos Devengados Análisis Histórico Detalles Transfer…" at bounding box center [447, 219] width 894 height 355
paste input "95674210-8"
click at [227, 162] on span "search Buscar afiliado" at bounding box center [228, 160] width 99 height 12
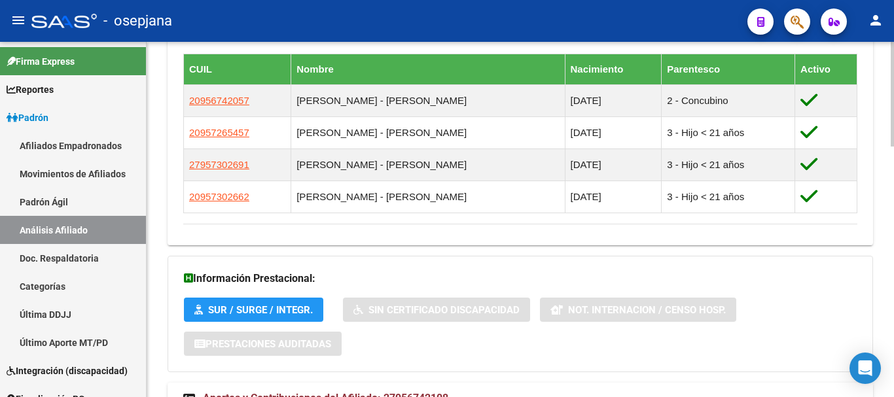
scroll to position [848, 0]
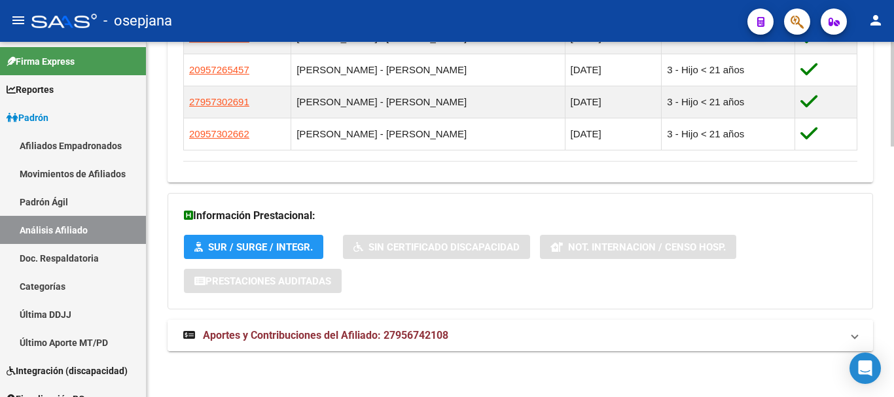
click at [354, 337] on span "Aportes y Contribuciones del Afiliado: 27956742108" at bounding box center [325, 335] width 245 height 12
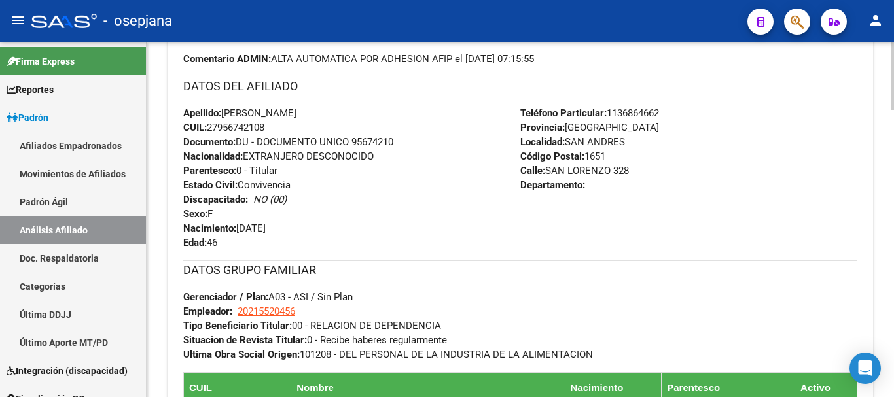
scroll to position [0, 0]
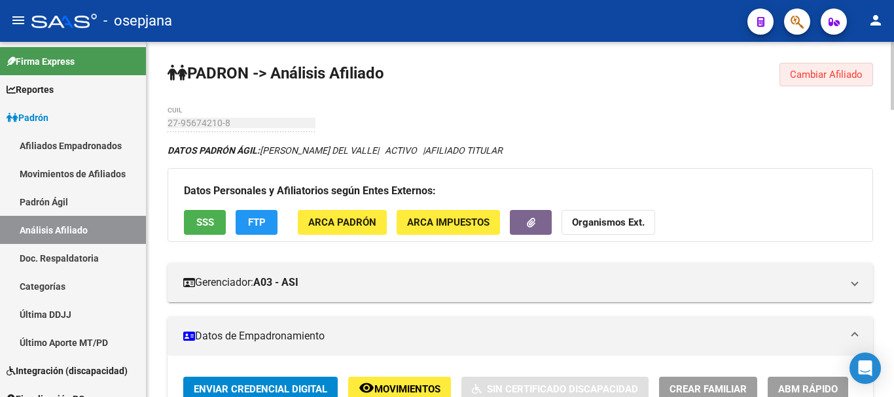
click at [807, 76] on span "Cambiar Afiliado" at bounding box center [826, 75] width 73 height 12
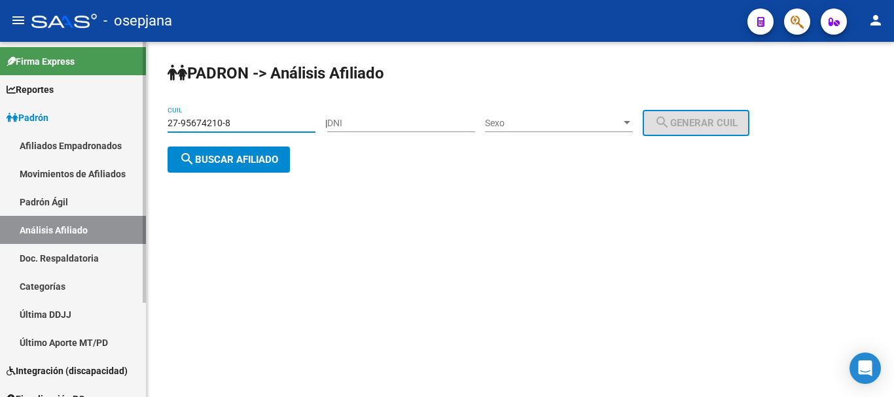
drag, startPoint x: 251, startPoint y: 121, endPoint x: 141, endPoint y: 133, distance: 111.2
click at [128, 123] on mat-sidenav-container "Firma Express Reportes Ingresos Devengados Análisis Histórico Detalles Transfer…" at bounding box center [447, 219] width 894 height 355
paste input "4-42998273"
type input "24-42998273-8"
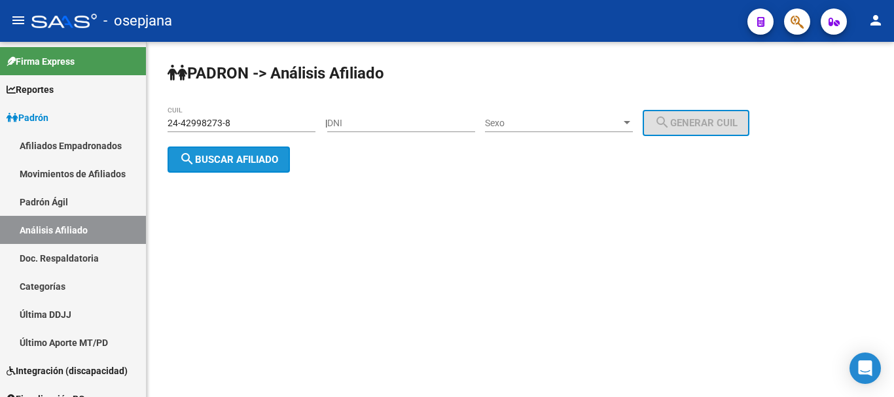
click at [213, 164] on span "search Buscar afiliado" at bounding box center [228, 160] width 99 height 12
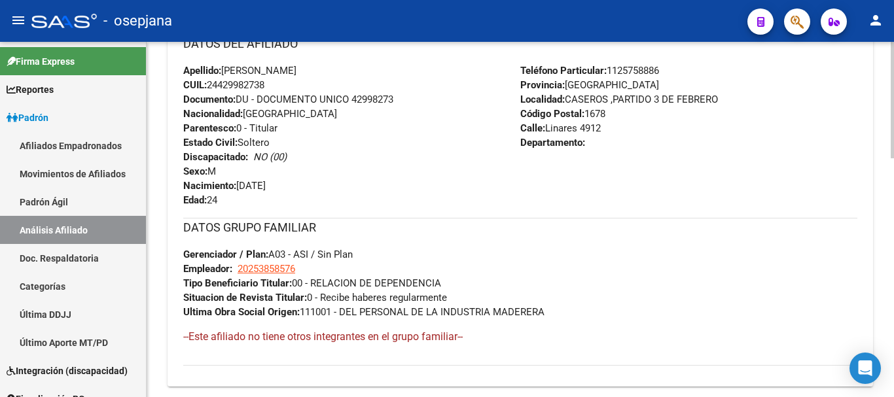
scroll to position [728, 0]
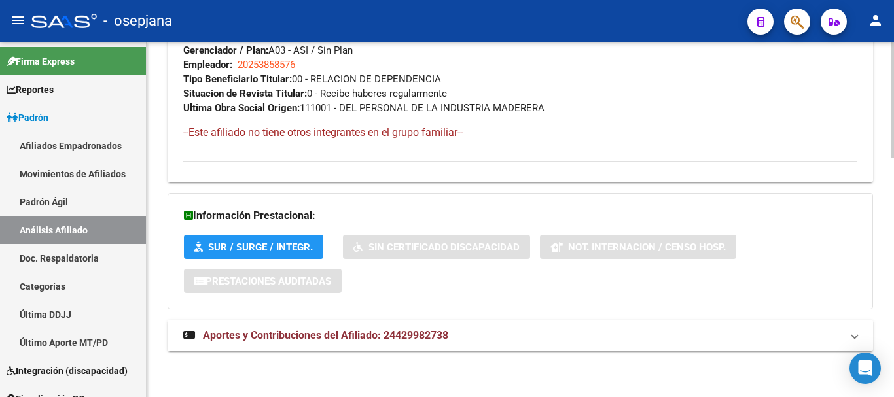
click at [387, 329] on span "Aportes y Contribuciones del Afiliado: 24429982738" at bounding box center [325, 335] width 245 height 12
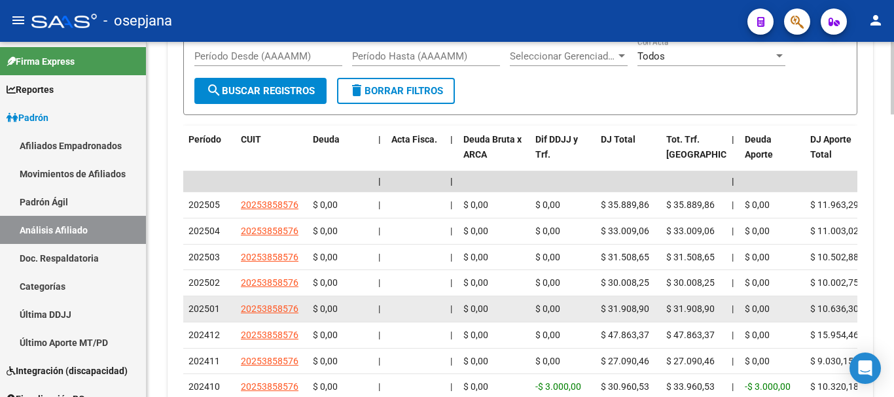
scroll to position [1262, 0]
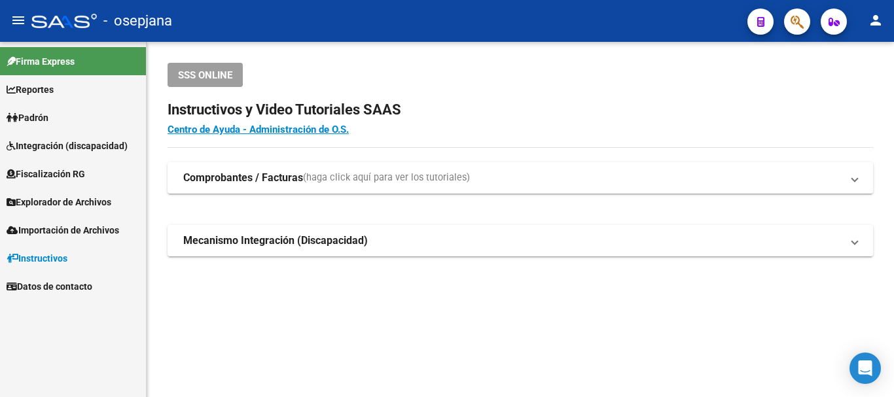
click at [40, 116] on span "Padrón" at bounding box center [28, 118] width 42 height 14
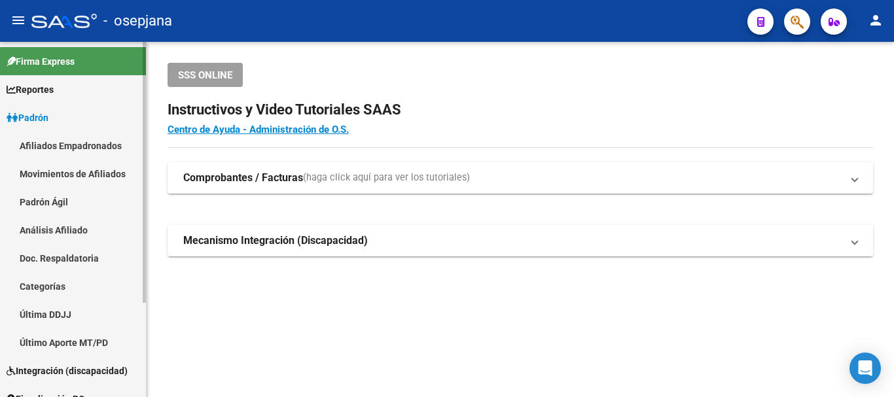
click at [63, 221] on link "Análisis Afiliado" at bounding box center [73, 230] width 146 height 28
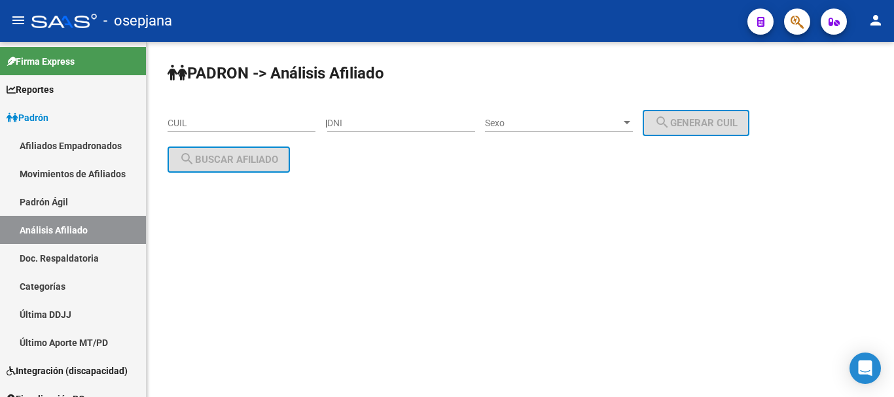
click at [195, 101] on div "PADRON -> Análisis Afiliado CUIL | DNI Sexo Sexo search Generar CUIL search Bus…" at bounding box center [520, 128] width 747 height 173
click at [190, 126] on input "CUIL" at bounding box center [242, 123] width 148 height 11
paste input "20-94781643-9"
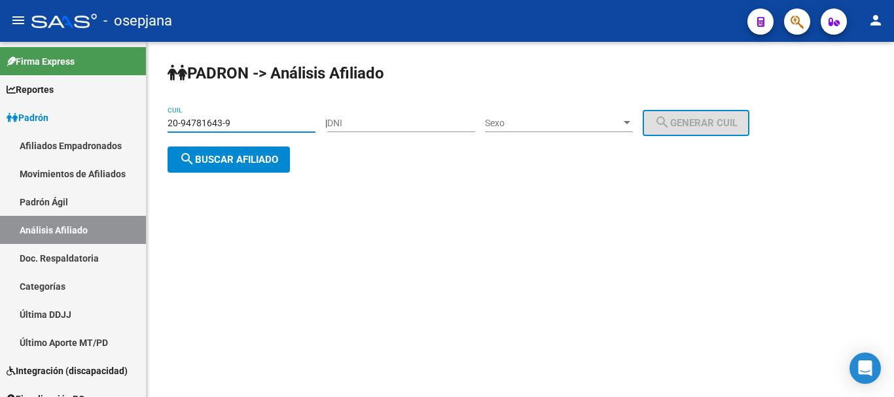
type input "20-94781643-9"
click at [219, 156] on span "search Buscar afiliado" at bounding box center [228, 160] width 99 height 12
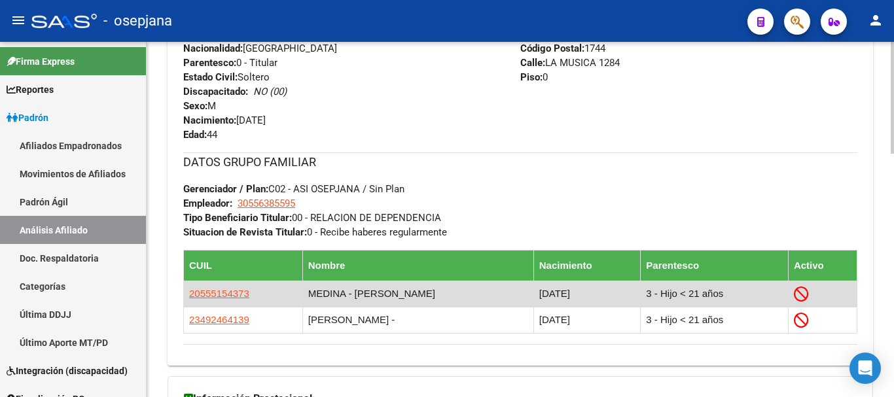
scroll to position [772, 0]
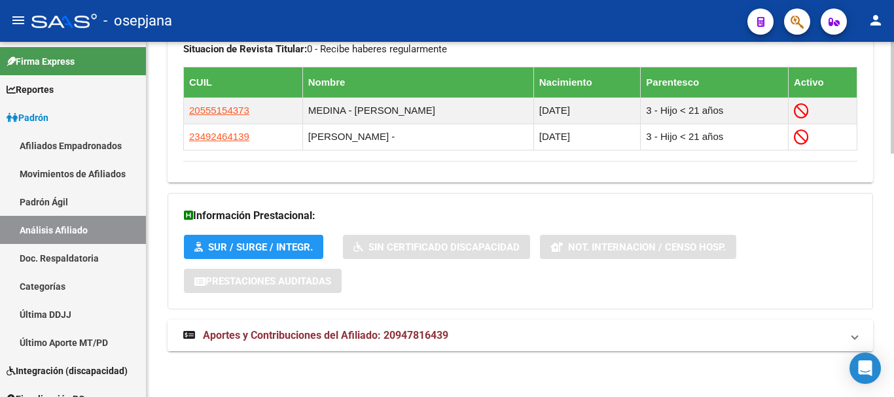
click at [378, 344] on mat-expansion-panel-header "Aportes y Contribuciones del Afiliado: 20947816439" at bounding box center [520, 335] width 705 height 31
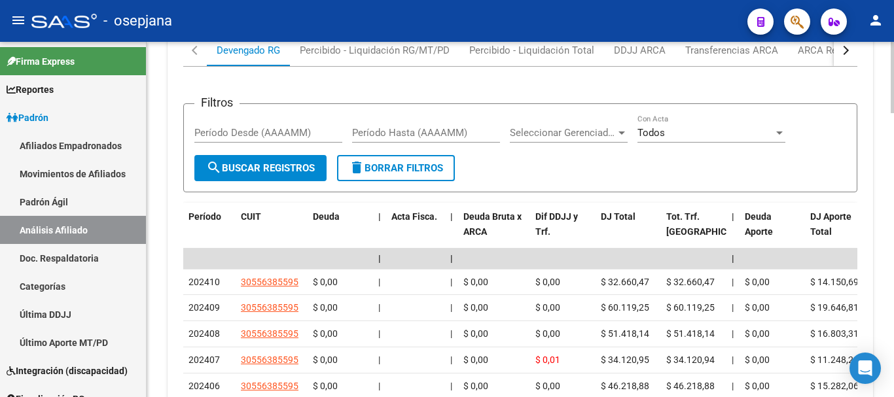
scroll to position [1099, 0]
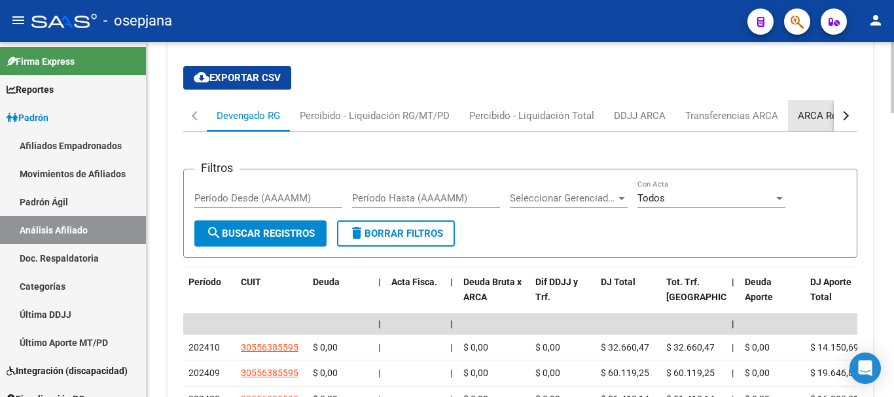
click at [813, 110] on div "ARCA Relaciones Laborales" at bounding box center [859, 116] width 122 height 14
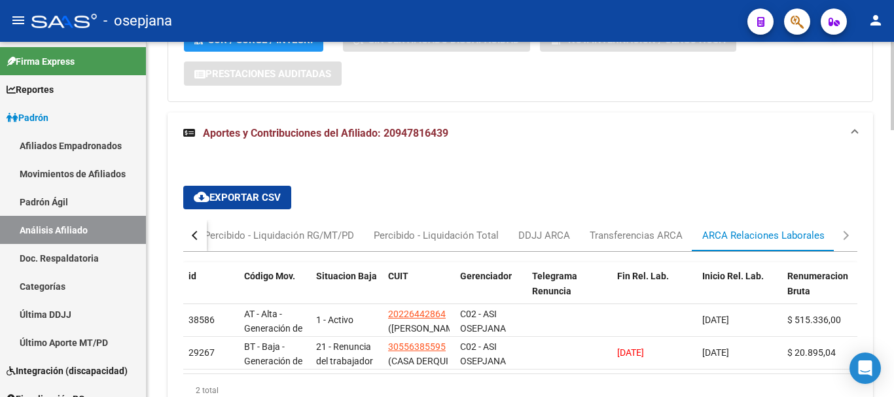
scroll to position [1040, 0]
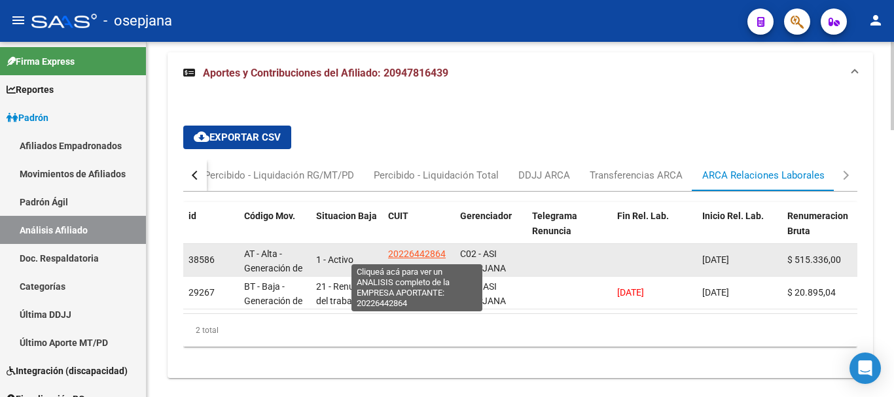
click at [411, 253] on span "20226442864" at bounding box center [417, 254] width 58 height 10
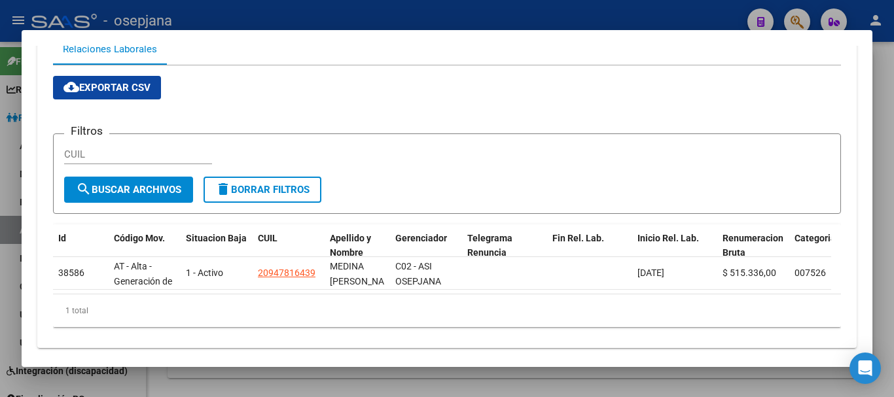
scroll to position [217, 0]
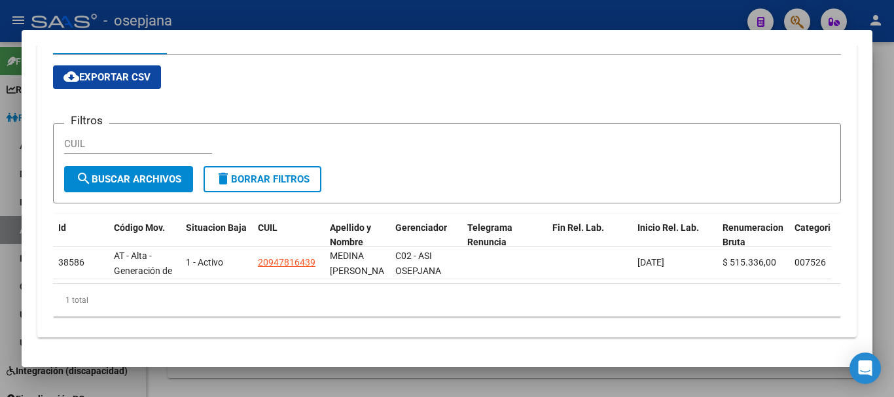
click at [397, 380] on div at bounding box center [447, 198] width 894 height 397
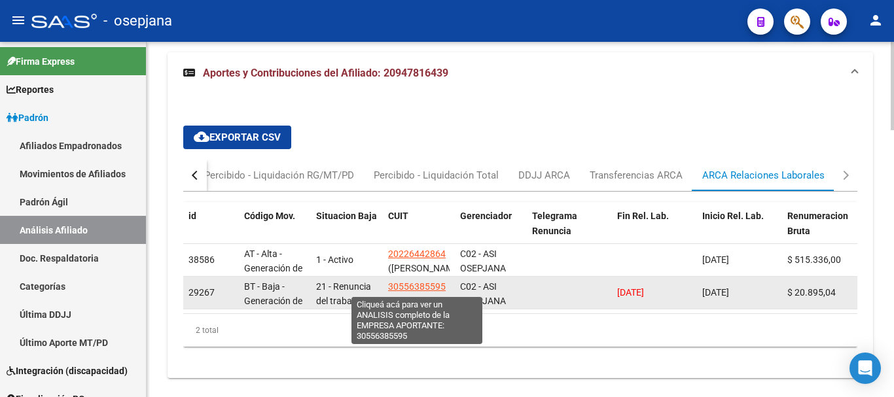
click at [404, 284] on span "30556385595" at bounding box center [417, 286] width 58 height 10
type textarea "30556385595"
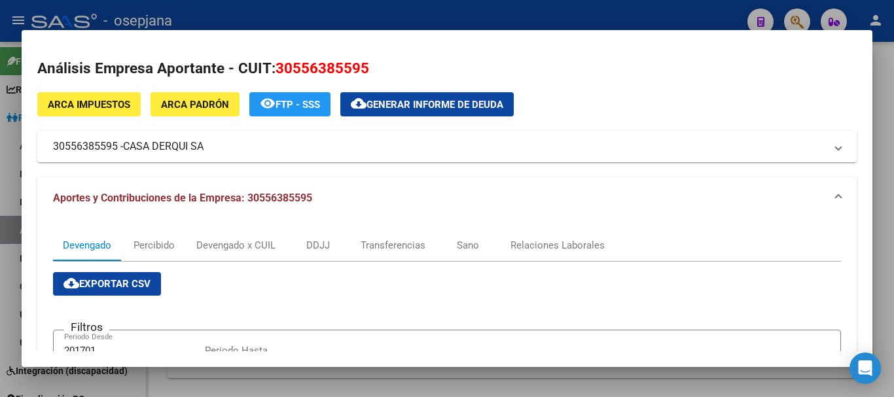
click at [183, 151] on span "CASA DERQUI SA" at bounding box center [163, 147] width 80 height 16
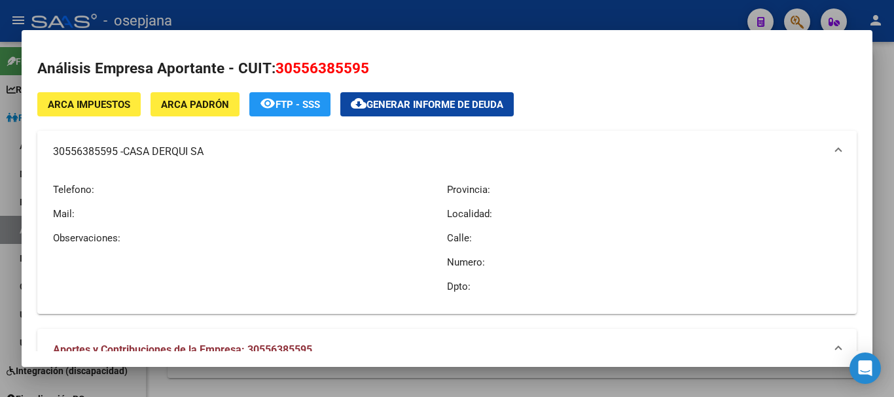
click at [183, 149] on span "CASA DERQUI SA" at bounding box center [163, 152] width 80 height 16
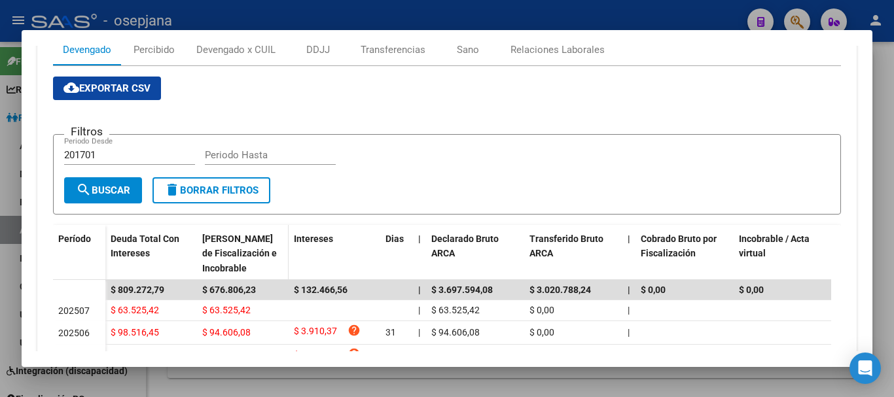
scroll to position [0, 0]
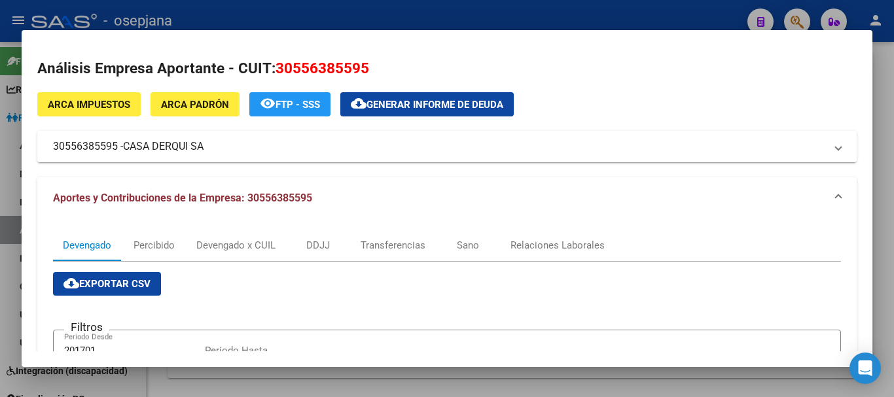
drag, startPoint x: 114, startPoint y: 146, endPoint x: 205, endPoint y: 147, distance: 91.6
click at [205, 147] on mat-panel-title "30556385595 - CASA DERQUI SA" at bounding box center [439, 147] width 772 height 16
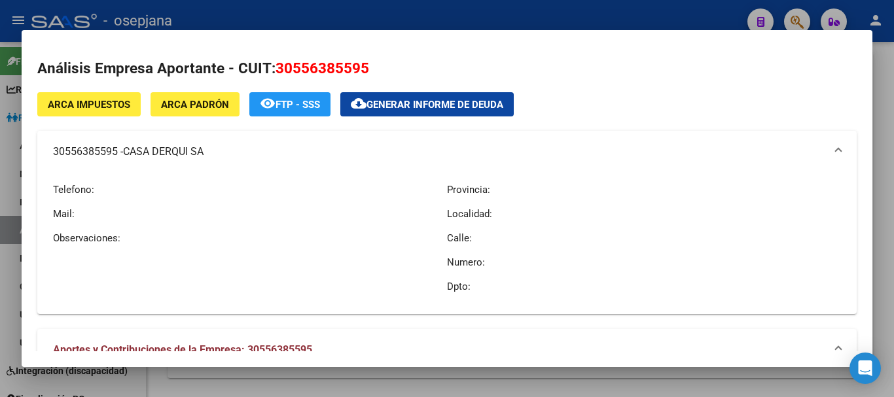
click at [641, 8] on div at bounding box center [447, 198] width 894 height 397
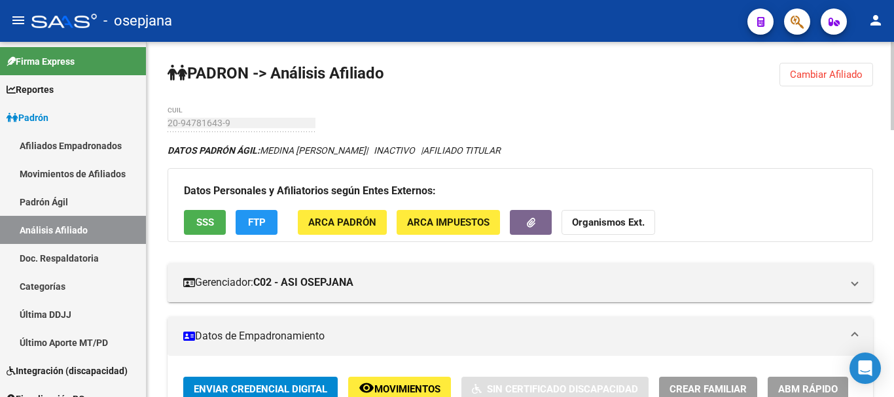
click at [844, 77] on span "Cambiar Afiliado" at bounding box center [826, 75] width 73 height 12
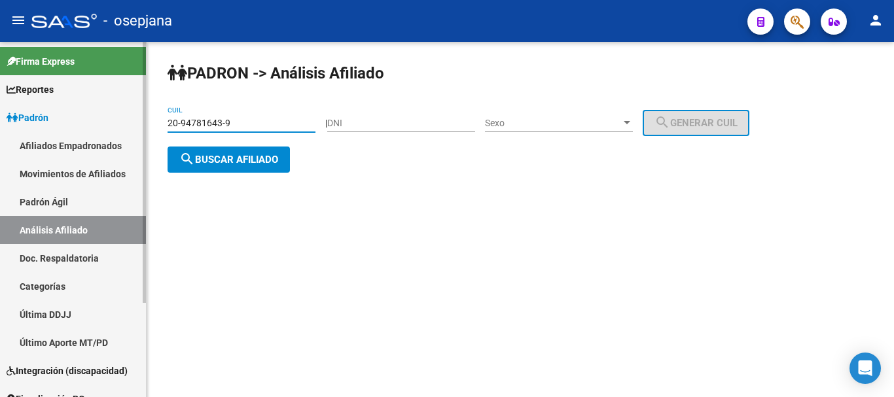
drag, startPoint x: 234, startPoint y: 124, endPoint x: 129, endPoint y: 122, distance: 105.4
click at [129, 122] on mat-sidenav-container "Firma Express Reportes Ingresos Devengados Análisis Histórico Detalles Transfer…" at bounding box center [447, 219] width 894 height 355
click at [227, 157] on span "search Buscar afiliado" at bounding box center [228, 160] width 99 height 12
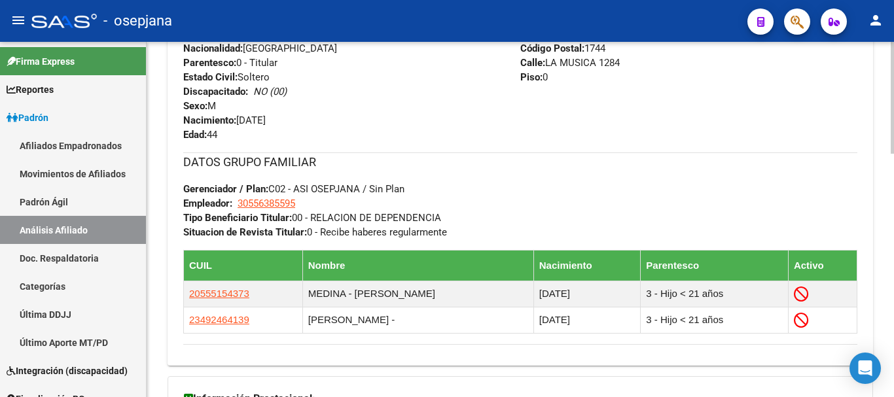
scroll to position [772, 0]
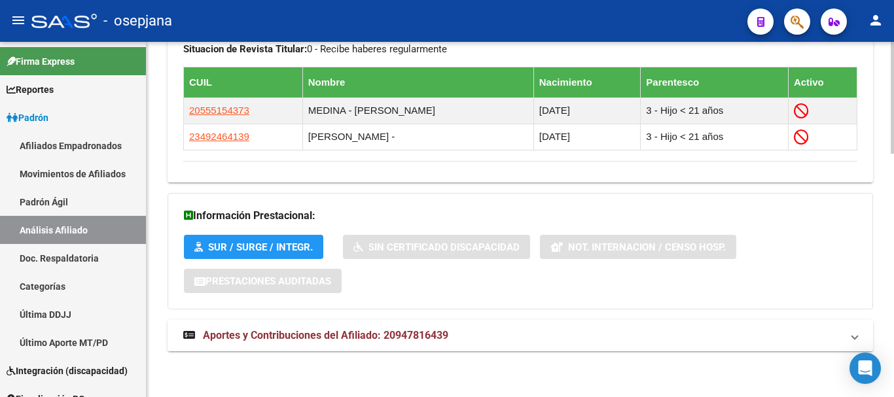
click at [362, 338] on span "Aportes y Contribuciones del Afiliado: 20947816439" at bounding box center [325, 335] width 245 height 12
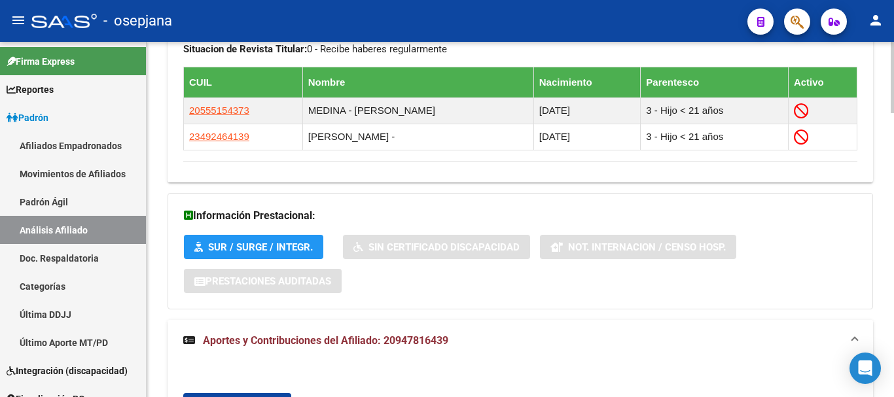
scroll to position [969, 0]
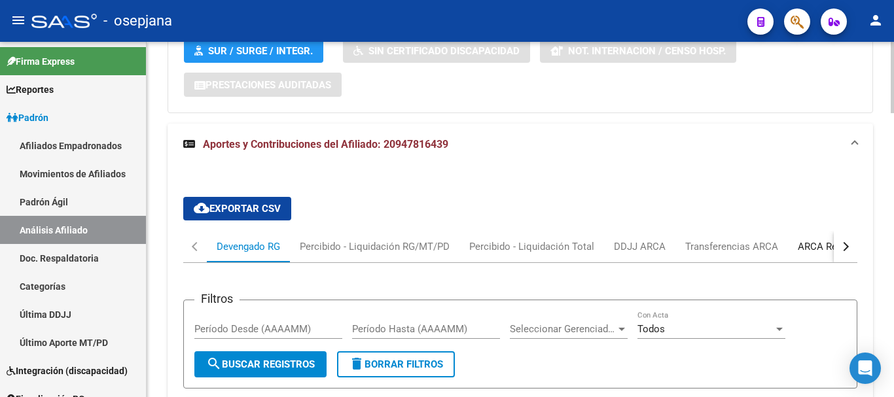
click at [830, 249] on div "ARCA Relaciones Laborales" at bounding box center [859, 247] width 122 height 14
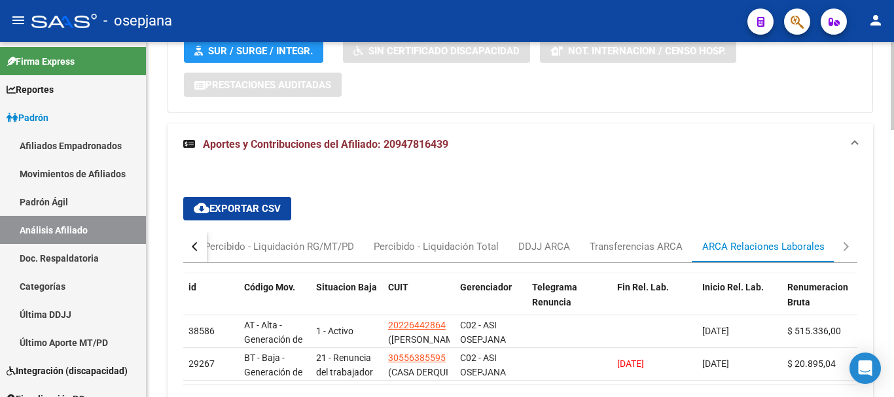
scroll to position [1034, 0]
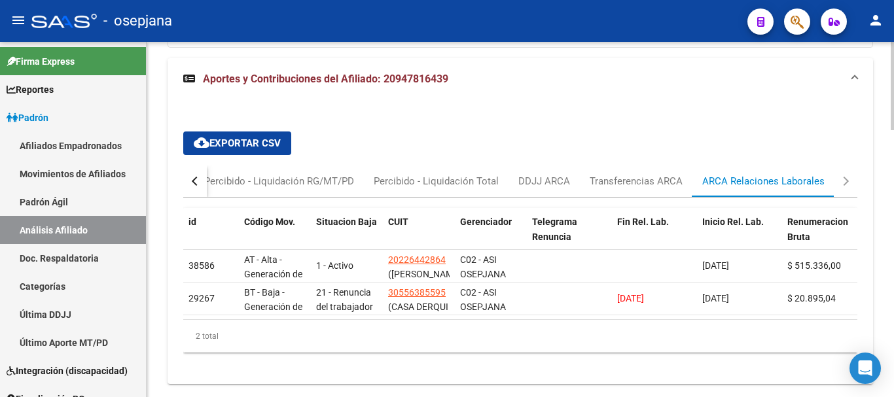
click at [190, 188] on button "button" at bounding box center [195, 181] width 24 height 31
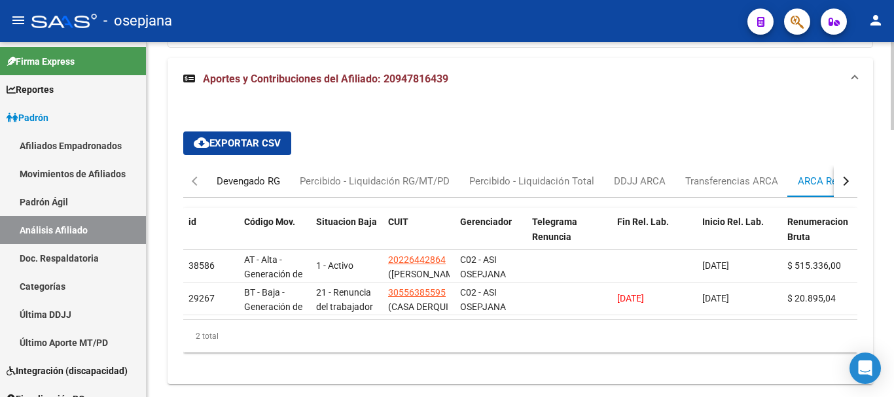
click at [249, 188] on div "Devengado RG" at bounding box center [248, 181] width 63 height 14
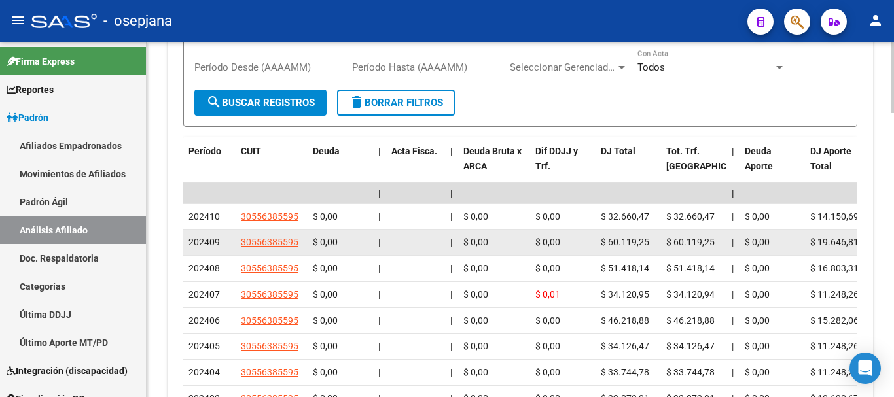
scroll to position [1165, 0]
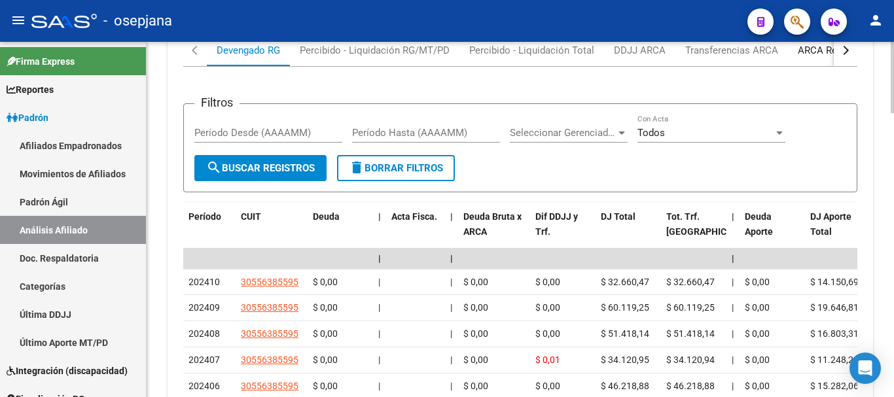
click at [802, 56] on div "ARCA Relaciones Laborales" at bounding box center [859, 50] width 122 height 14
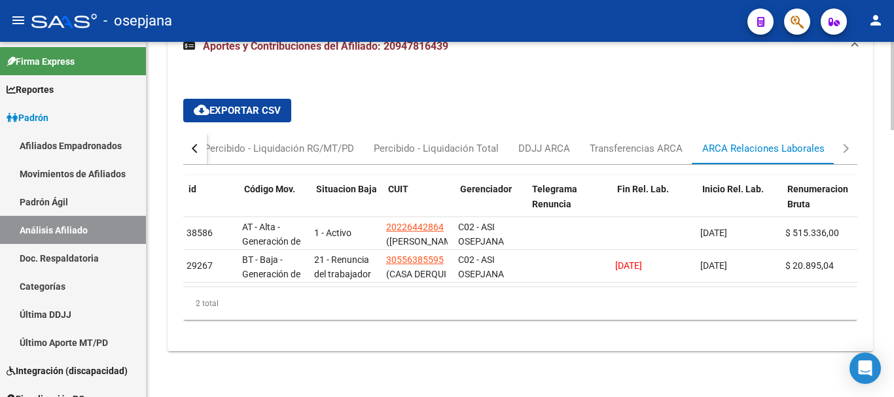
scroll to position [0, 0]
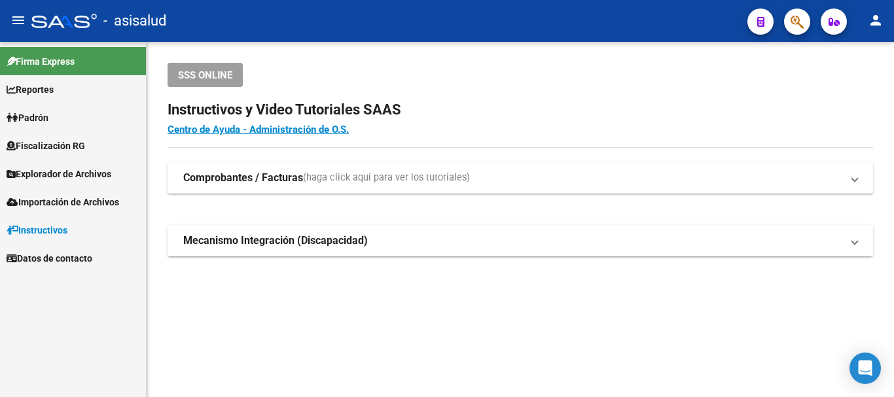
click at [27, 116] on span "Padrón" at bounding box center [28, 118] width 42 height 14
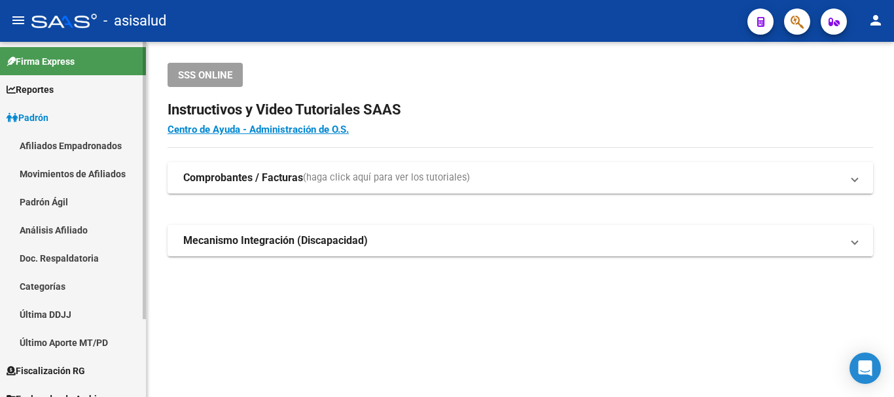
click at [72, 226] on link "Análisis Afiliado" at bounding box center [73, 230] width 146 height 28
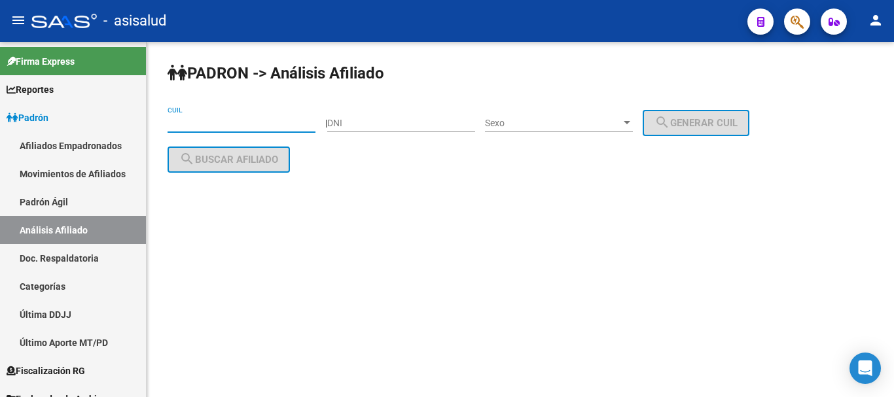
click at [189, 120] on input "CUIL" at bounding box center [242, 123] width 148 height 11
paste input "27-42459715-0"
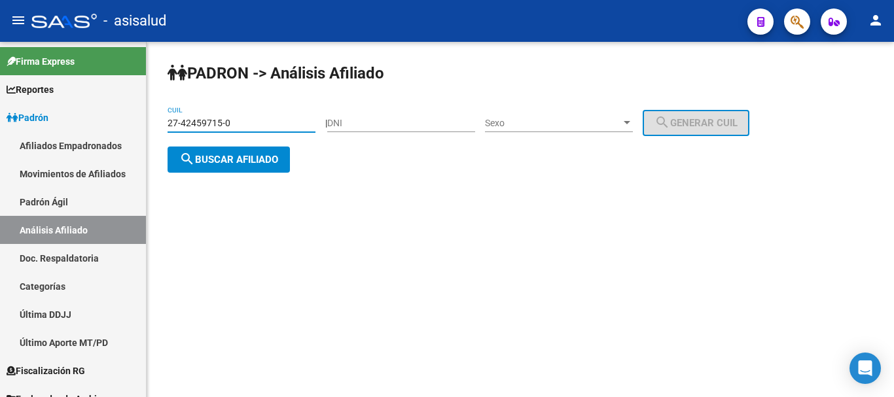
type input "27-42459715-0"
click at [211, 156] on span "search Buscar afiliado" at bounding box center [228, 160] width 99 height 12
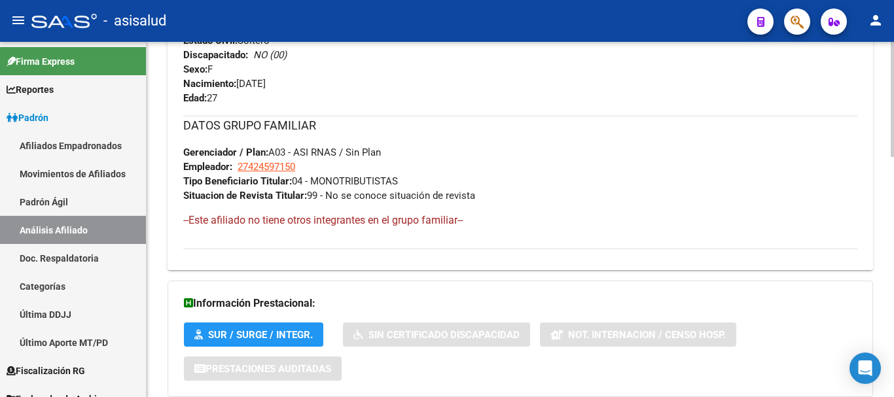
scroll to position [720, 0]
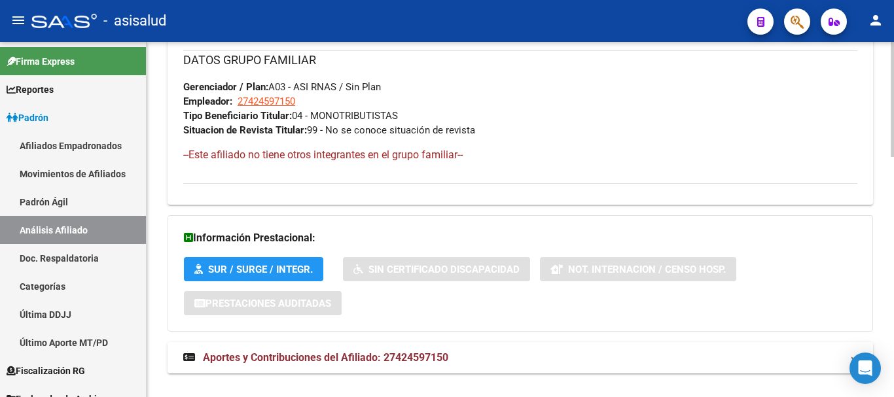
click at [364, 355] on span "Aportes y Contribuciones del Afiliado: 27424597150" at bounding box center [325, 357] width 245 height 12
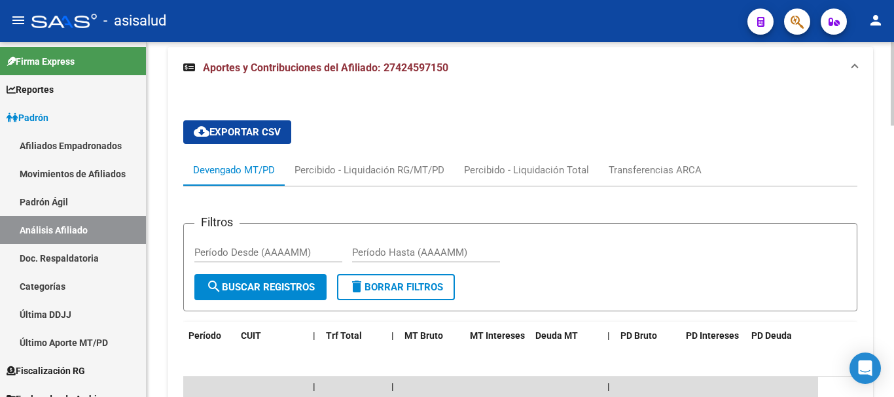
scroll to position [1146, 0]
click at [371, 170] on div "Percibido - Liquidación RG/MT/PD" at bounding box center [369, 170] width 150 height 14
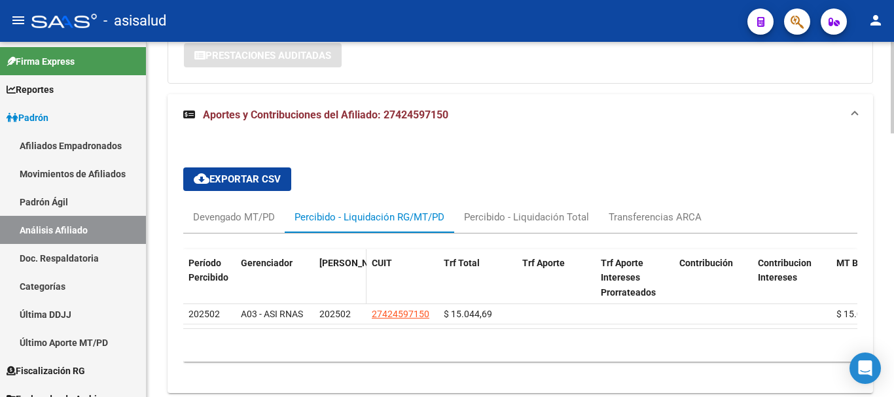
scroll to position [1015, 0]
